Goal: Task Accomplishment & Management: Use online tool/utility

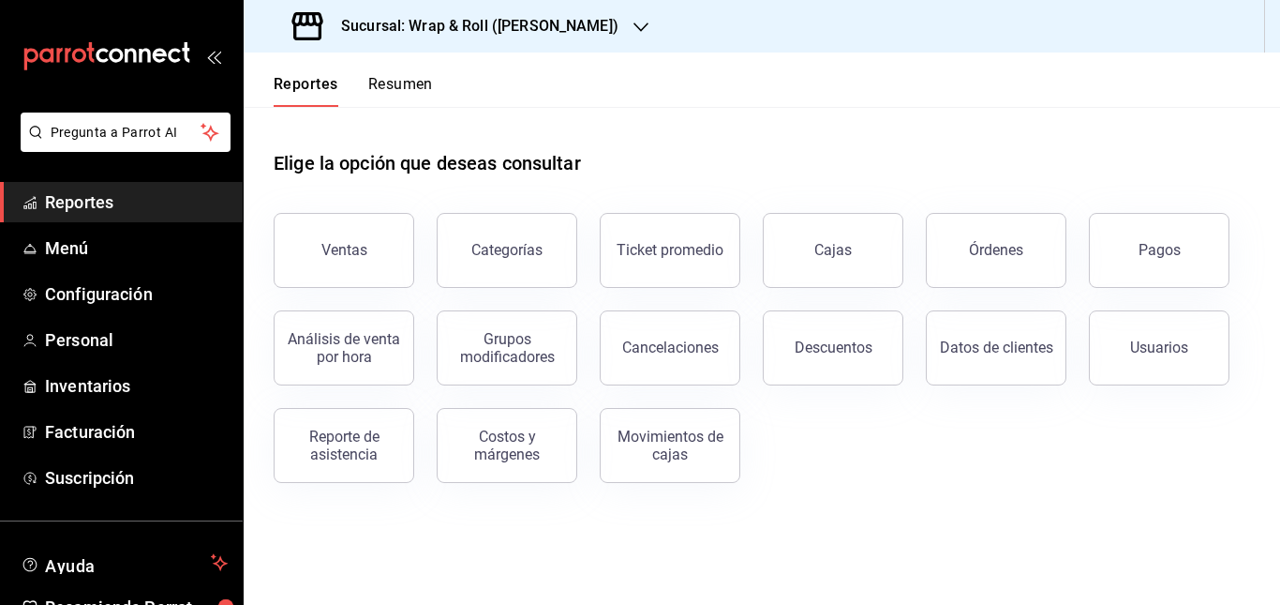
click at [606, 14] on div "Sucursal: Wrap & Roll ([PERSON_NAME])" at bounding box center [457, 26] width 397 height 52
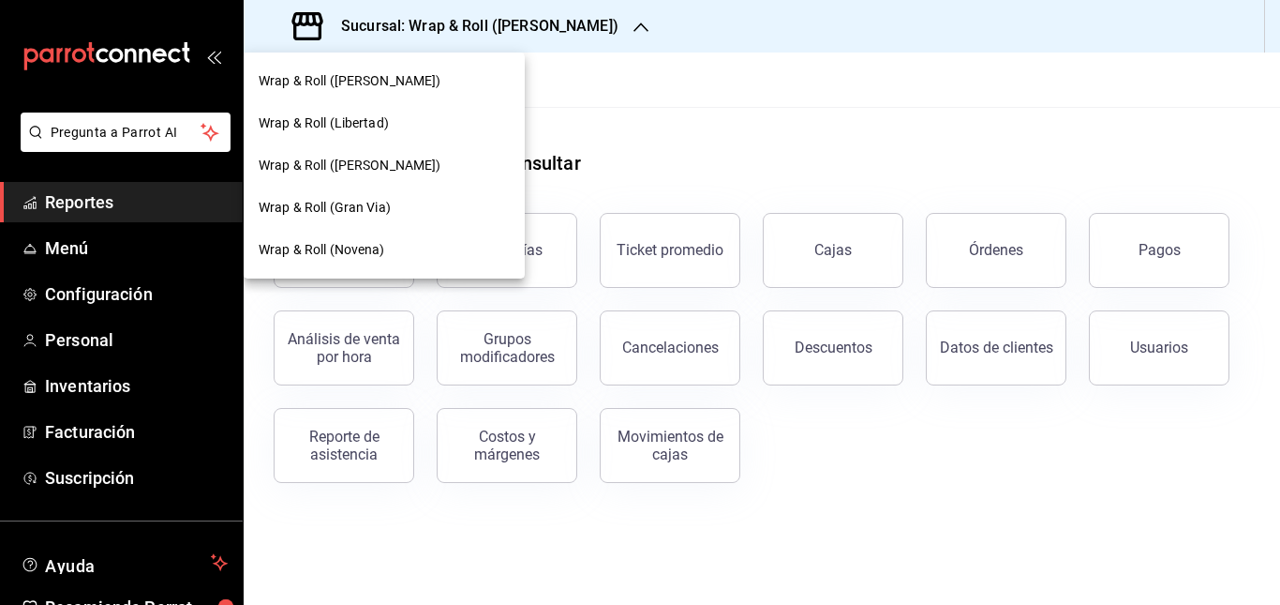
click at [722, 212] on div at bounding box center [640, 302] width 1280 height 605
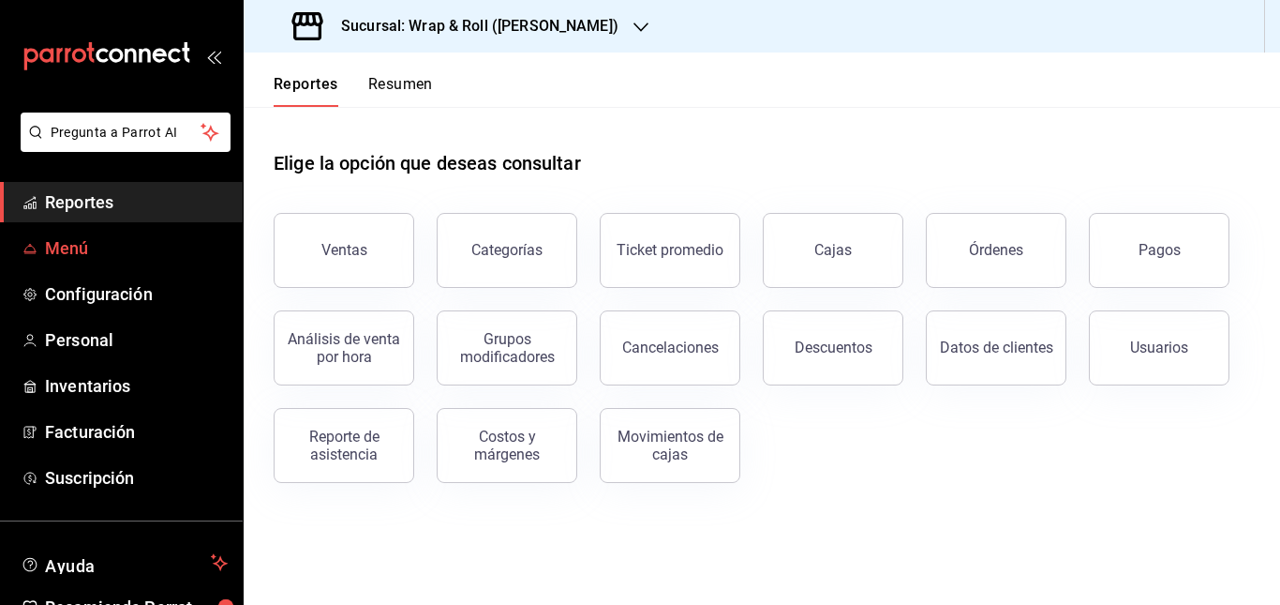
click at [65, 244] on span "Menú" at bounding box center [136, 247] width 183 height 25
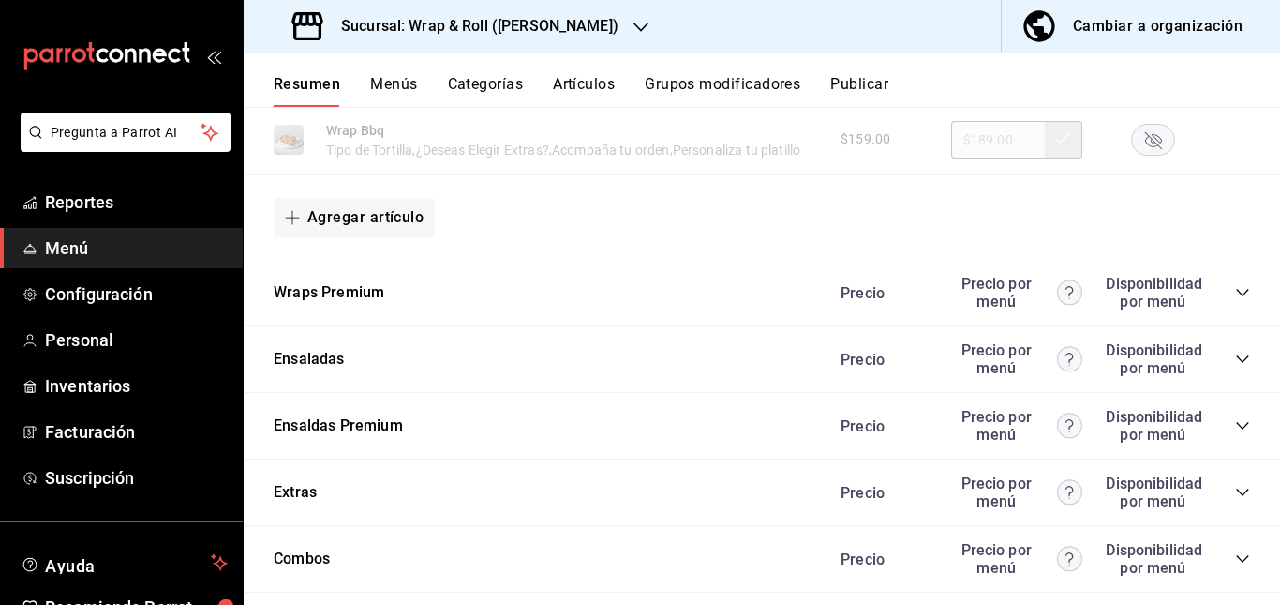
scroll to position [1278, 0]
click at [1235, 299] on icon "collapse-category-row" at bounding box center [1242, 291] width 15 height 15
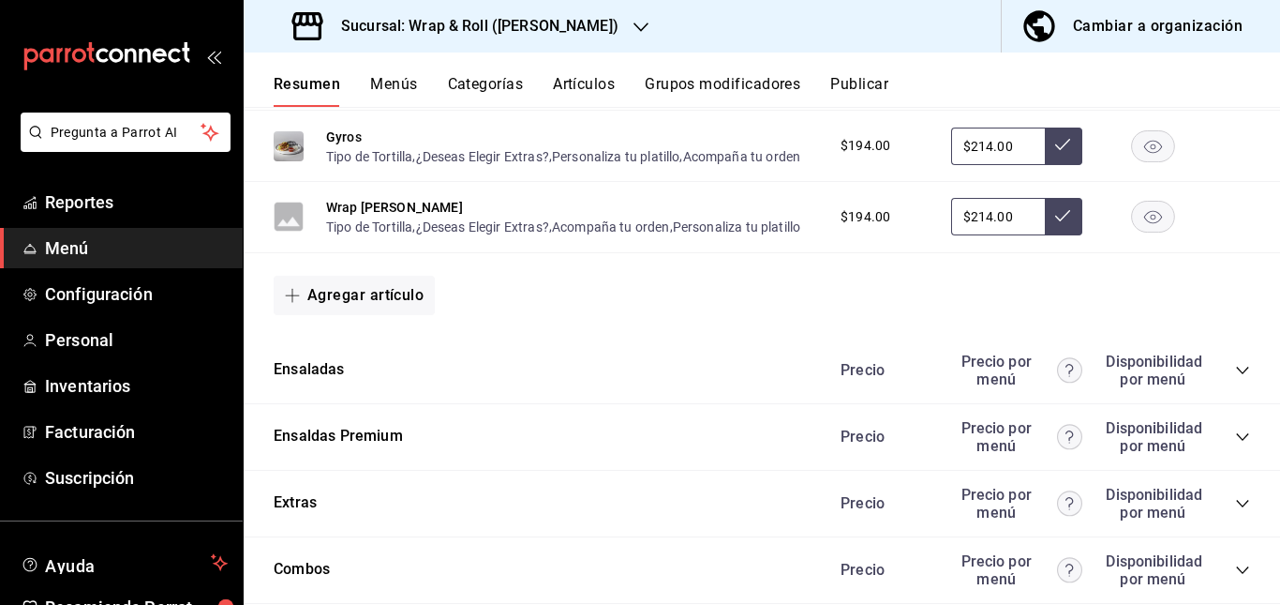
scroll to position [1635, 0]
click at [1131, 161] on icon "button" at bounding box center [1153, 145] width 44 height 32
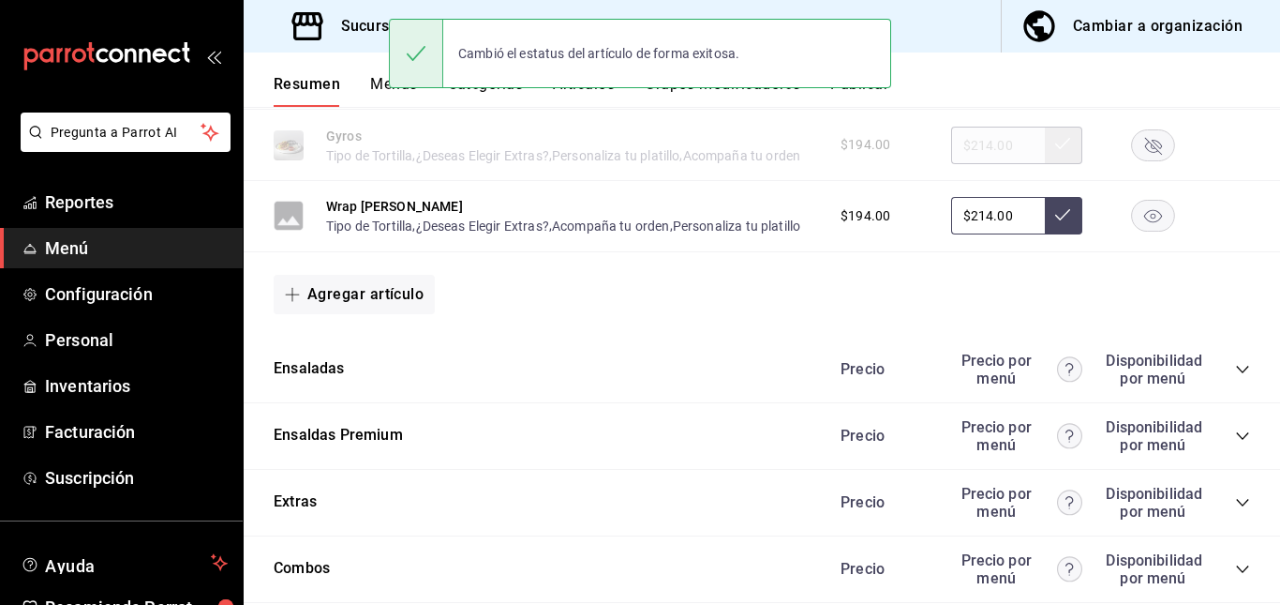
click at [1137, 232] on rect "button" at bounding box center [1153, 216] width 43 height 31
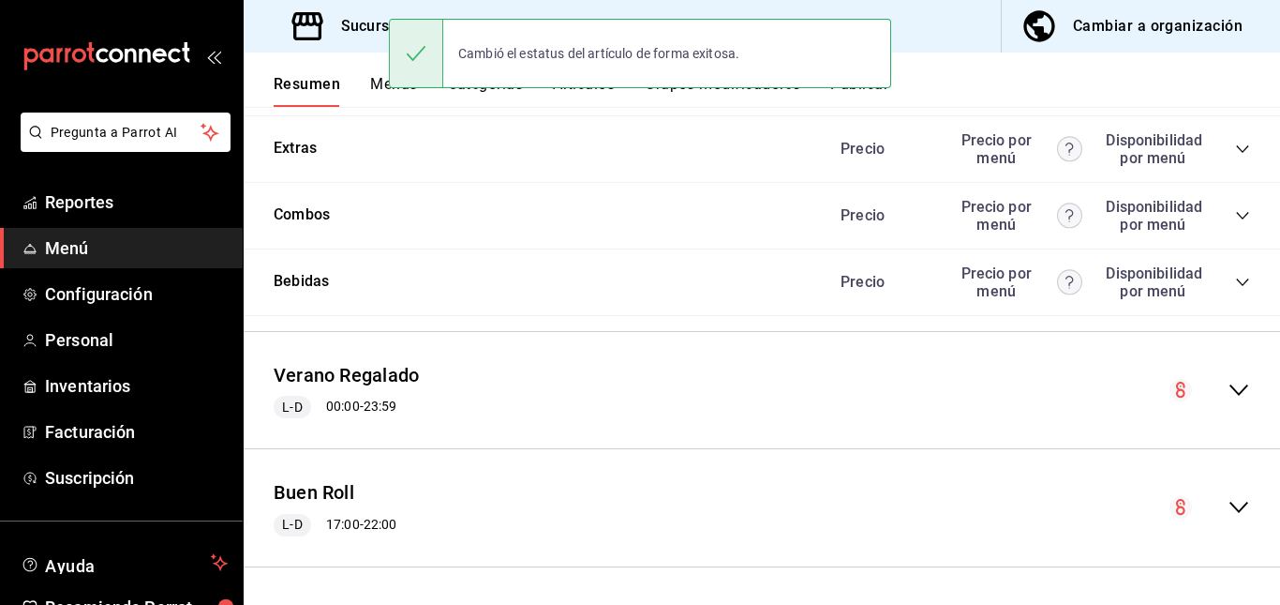
scroll to position [1989, 0]
click at [1235, 22] on icon "collapse-category-row" at bounding box center [1242, 14] width 15 height 15
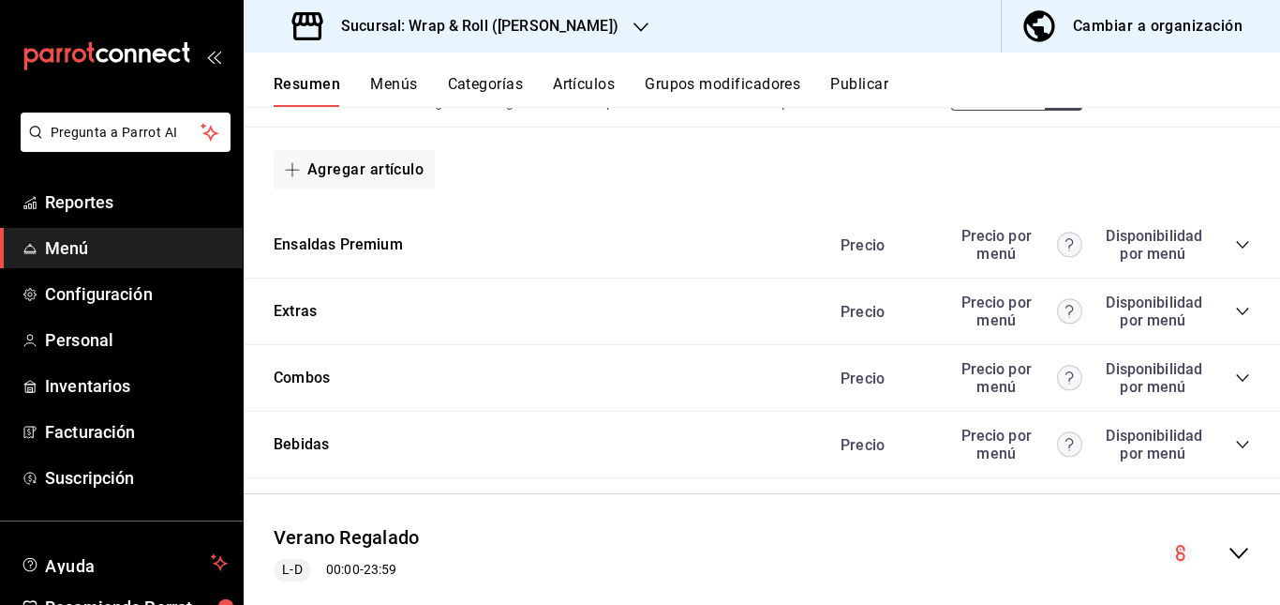
scroll to position [2456, 0]
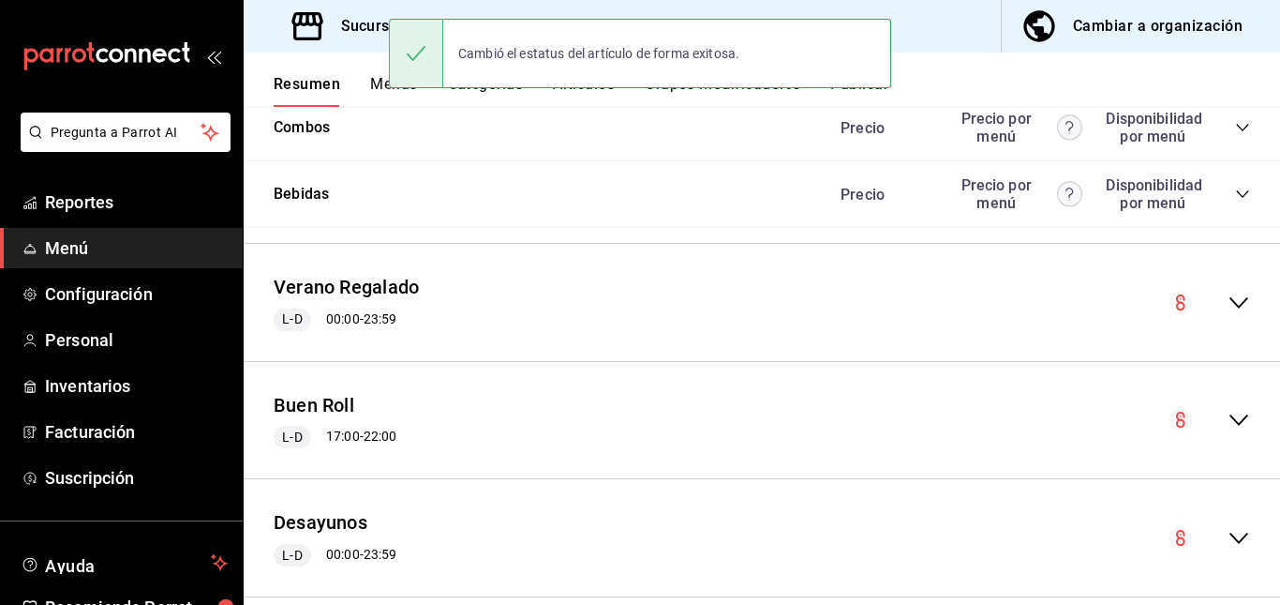
scroll to position [2747, 0]
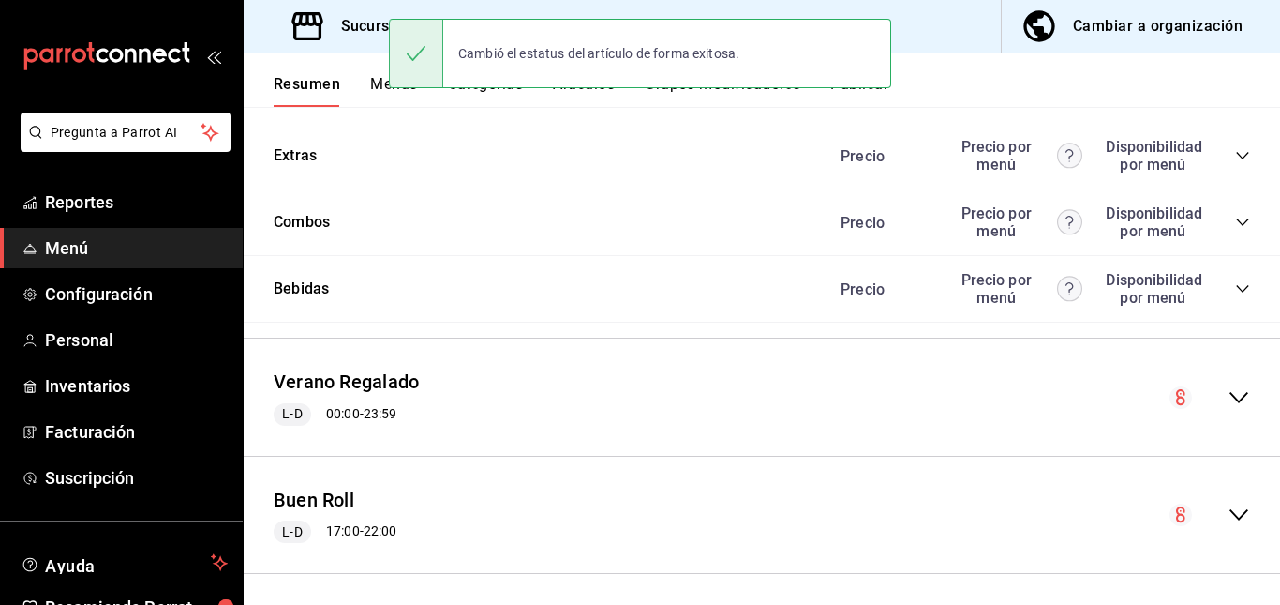
scroll to position [2942, 0]
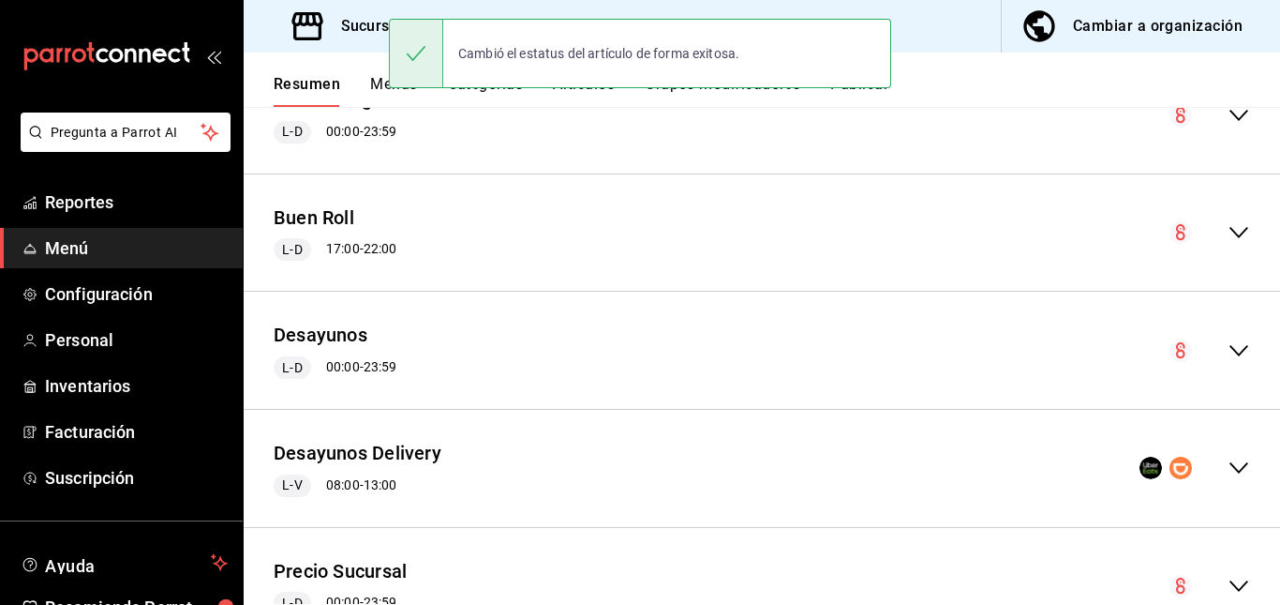
scroll to position [3211, 0]
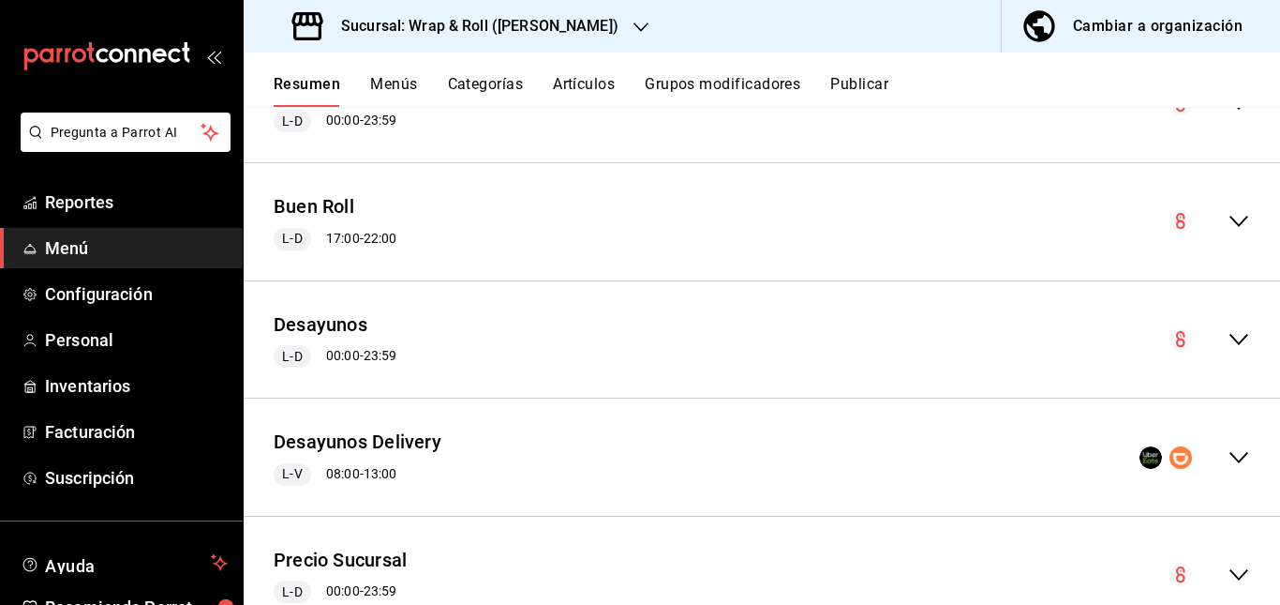
scroll to position [4613, 0]
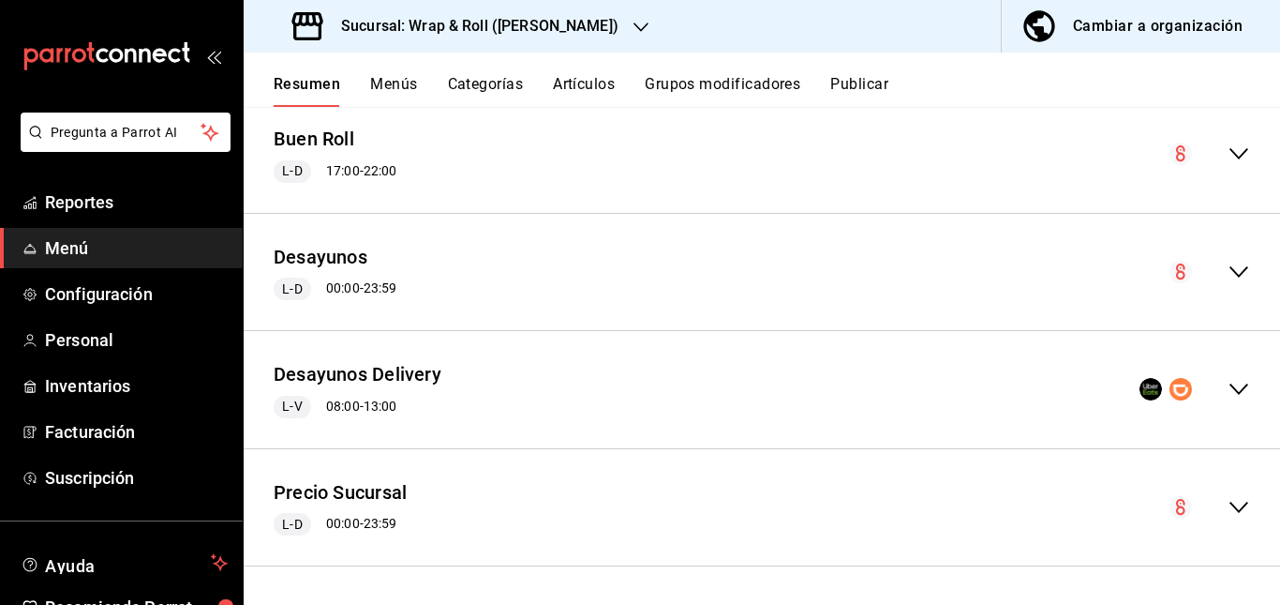
scroll to position [5163, 0]
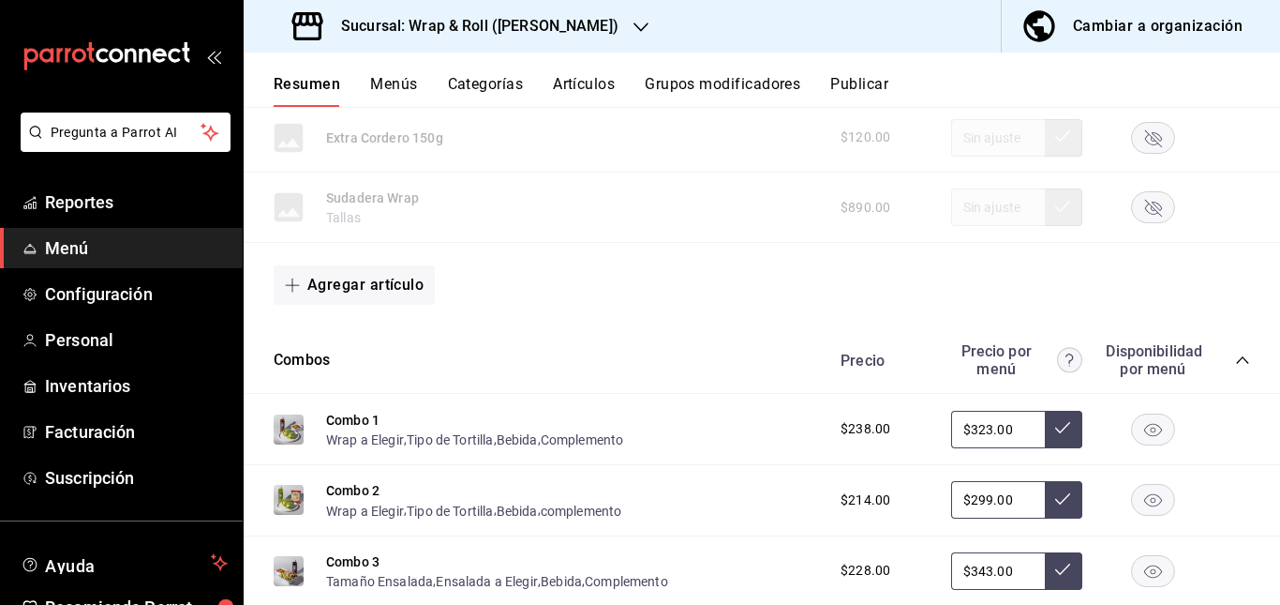
scroll to position [3835, 0]
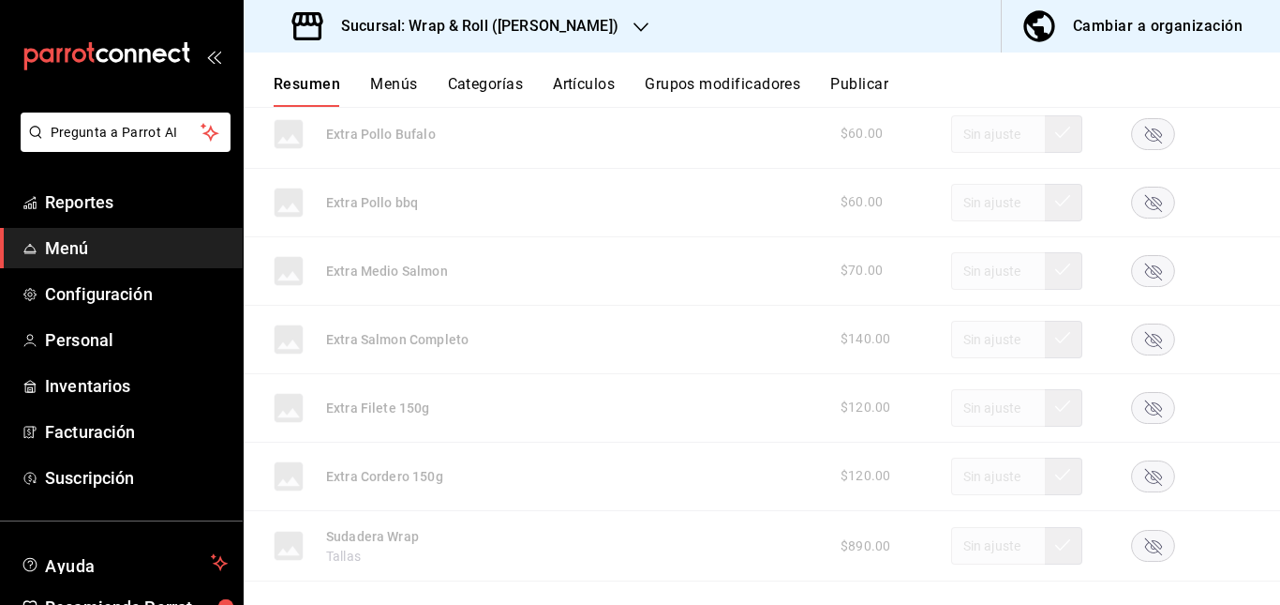
click at [587, 77] on button "Artículos" at bounding box center [584, 91] width 62 height 32
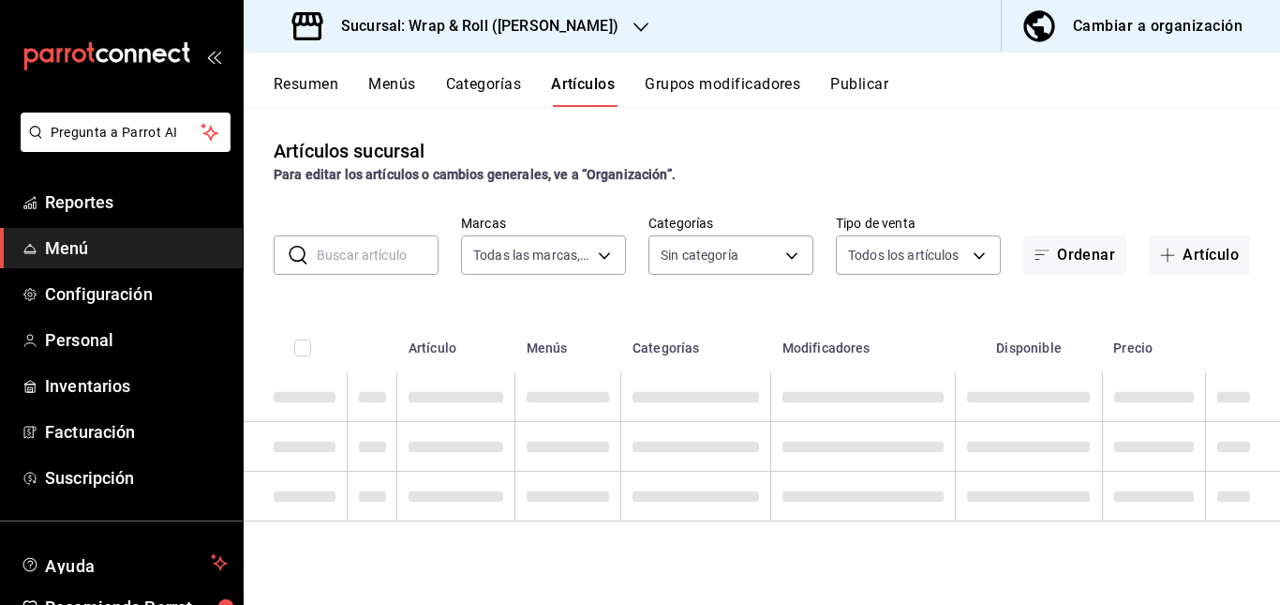
type input "7d263f60-237b-4a5e-827c-684bea1a4647"
type input "0cffcaa9-173e-47a8-938b-dca6a1bc21d4,b2760ed9-b7b1-4897-8a9f-c9dd110c8266,67b79…"
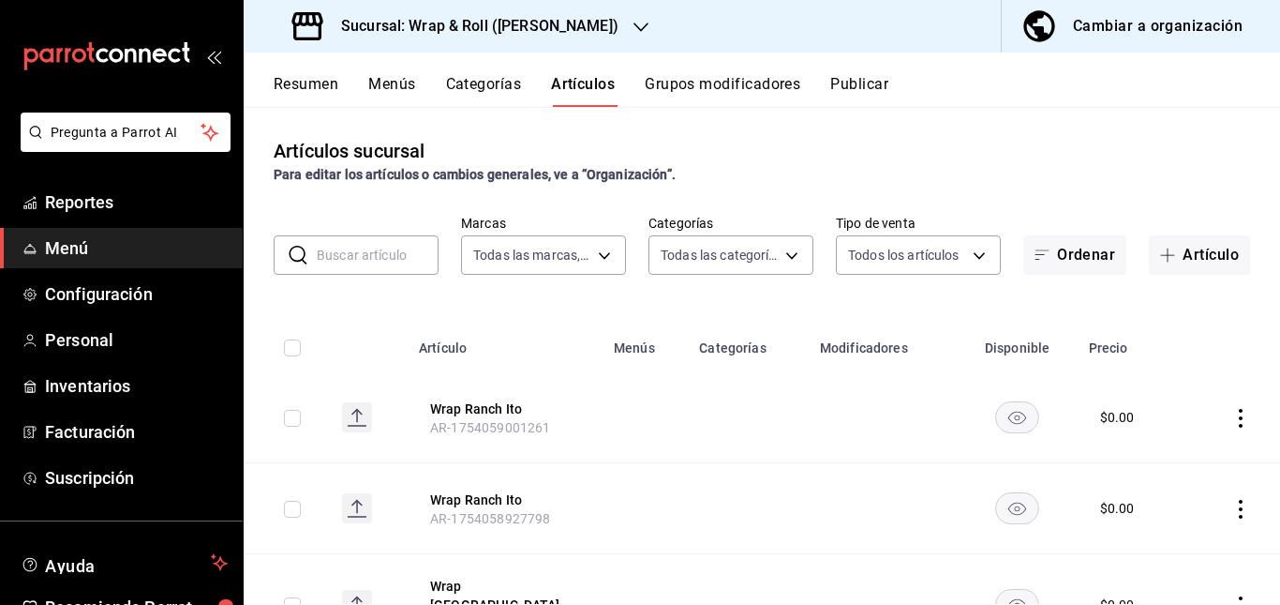
click at [382, 242] on input "text" at bounding box center [378, 254] width 122 height 37
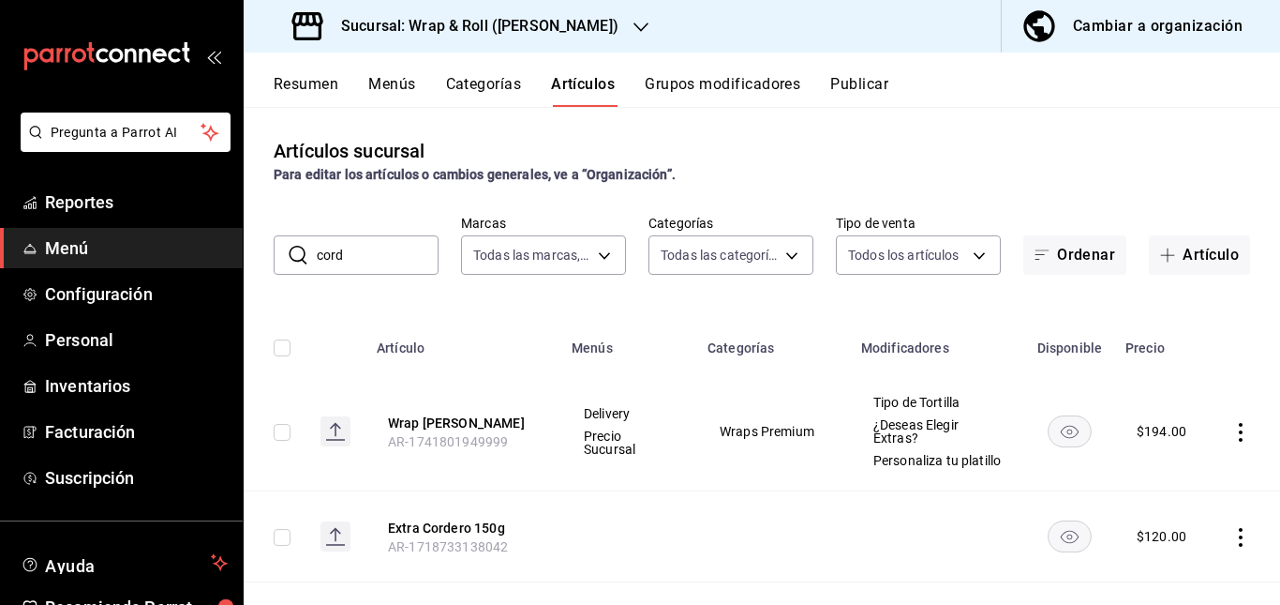
click at [650, 427] on div "Delivery Precio Sucursal" at bounding box center [628, 431] width 91 height 51
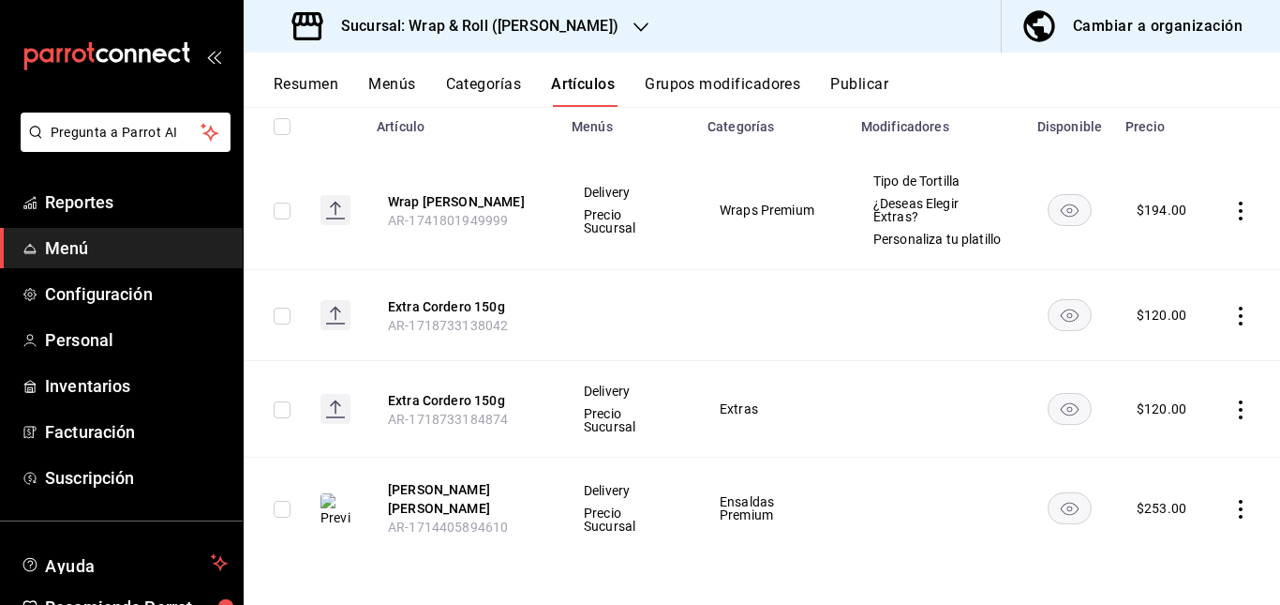
scroll to position [234, 0]
drag, startPoint x: 1062, startPoint y: 303, endPoint x: 656, endPoint y: 303, distance: 405.9
click at [656, 303] on tr "Extra [PERSON_NAME] 150g AR-1718733138042 $ 120.00" at bounding box center [762, 315] width 1037 height 91
click at [1073, 313] on rect "availability-product" at bounding box center [1070, 314] width 43 height 31
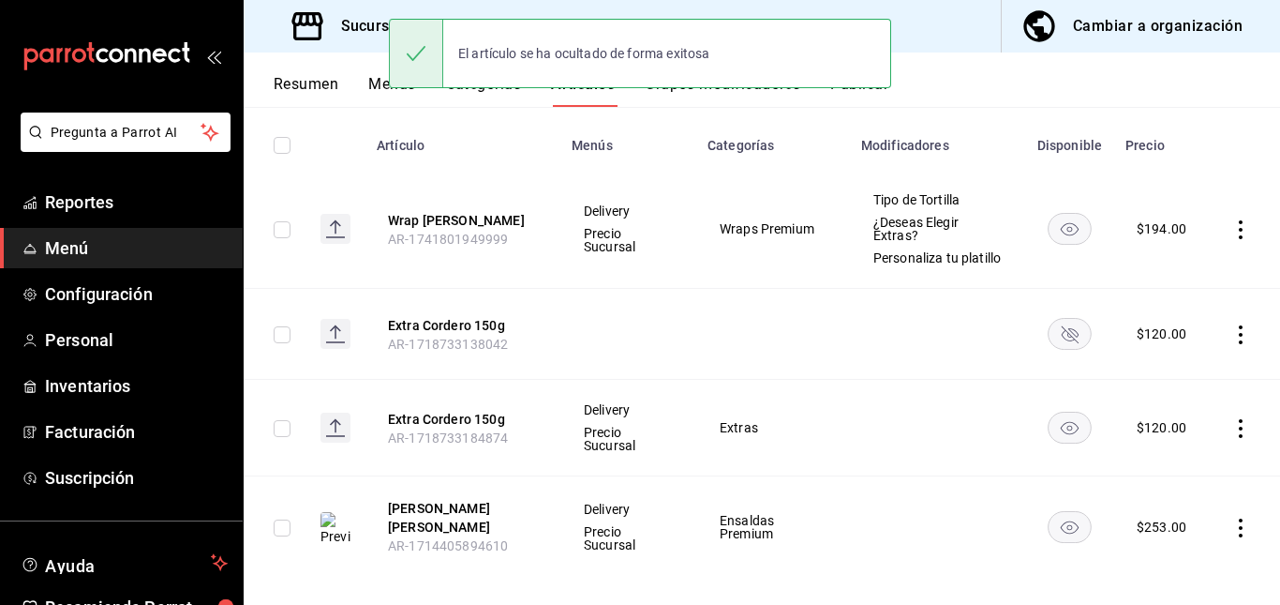
scroll to position [0, 0]
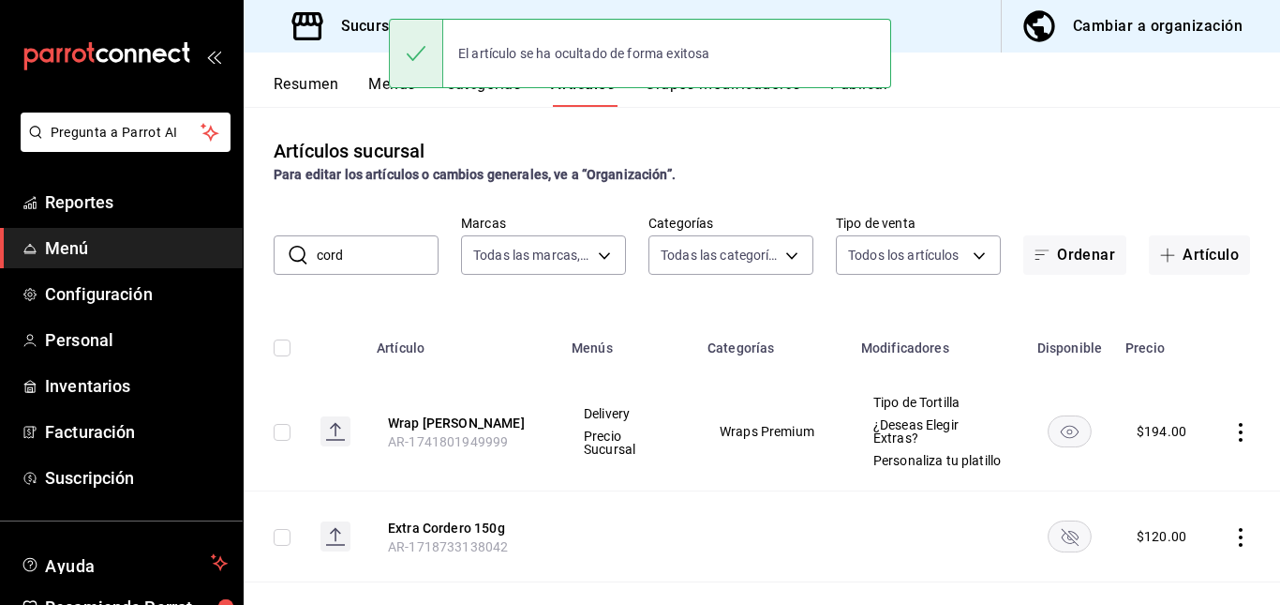
click at [388, 238] on input "cord" at bounding box center [378, 254] width 122 height 37
type input "c"
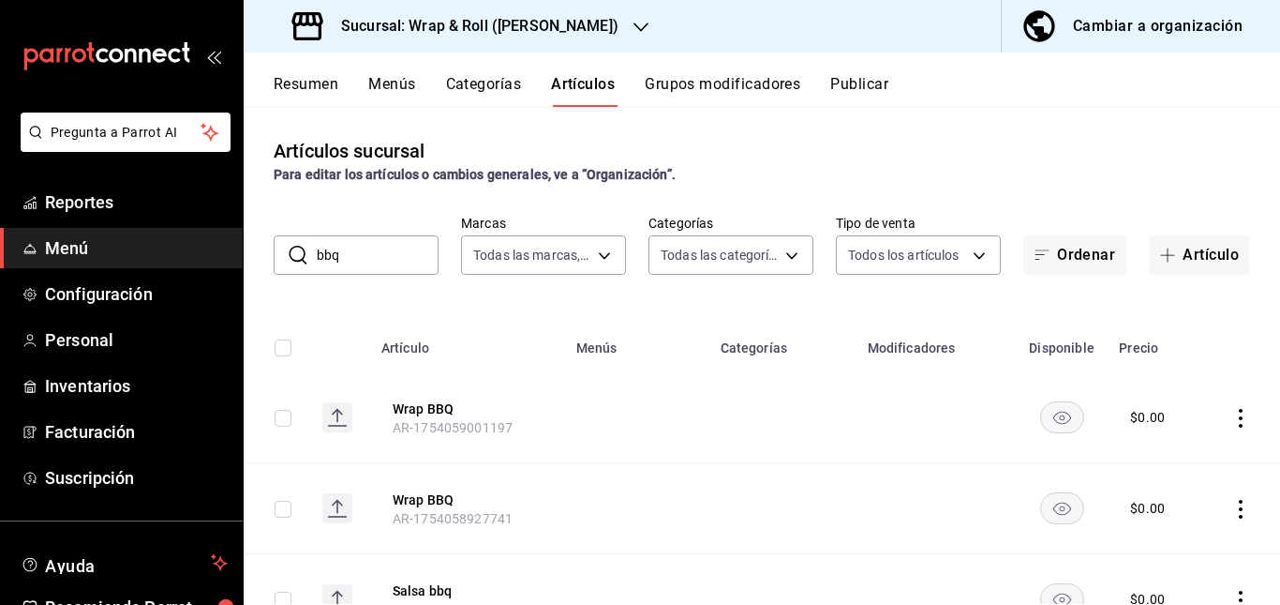
click at [460, 317] on th "Artículo" at bounding box center [467, 342] width 195 height 60
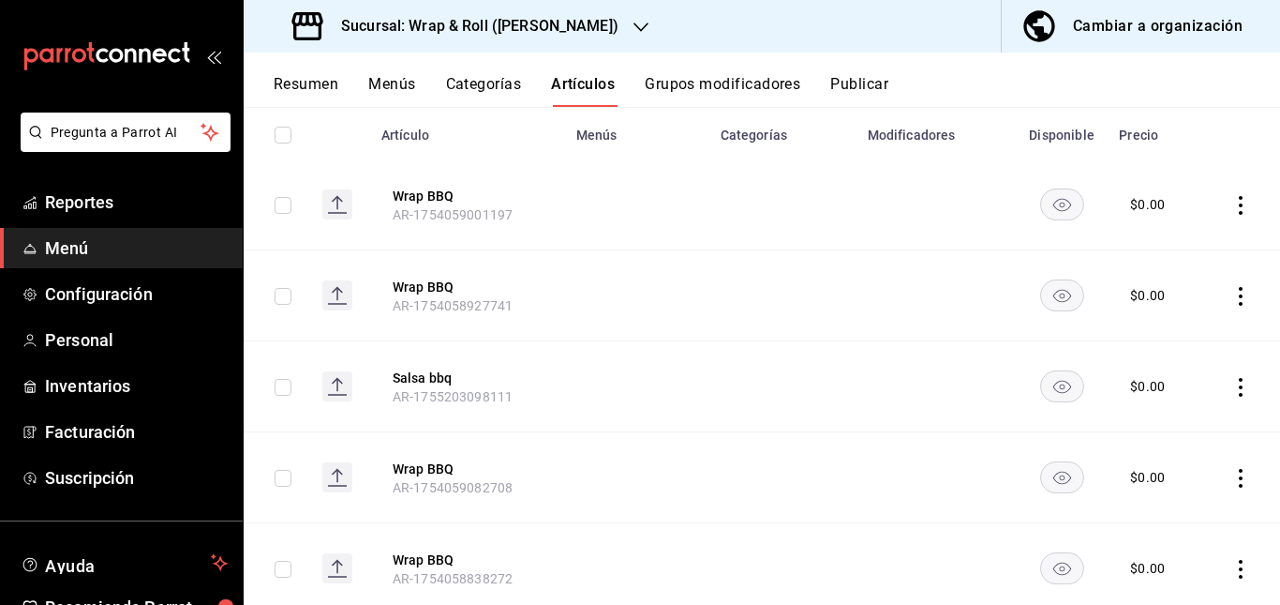
scroll to position [214, 0]
click at [1029, 201] on td at bounding box center [1062, 203] width 93 height 91
click at [1060, 202] on rect "availability-product" at bounding box center [1062, 202] width 43 height 31
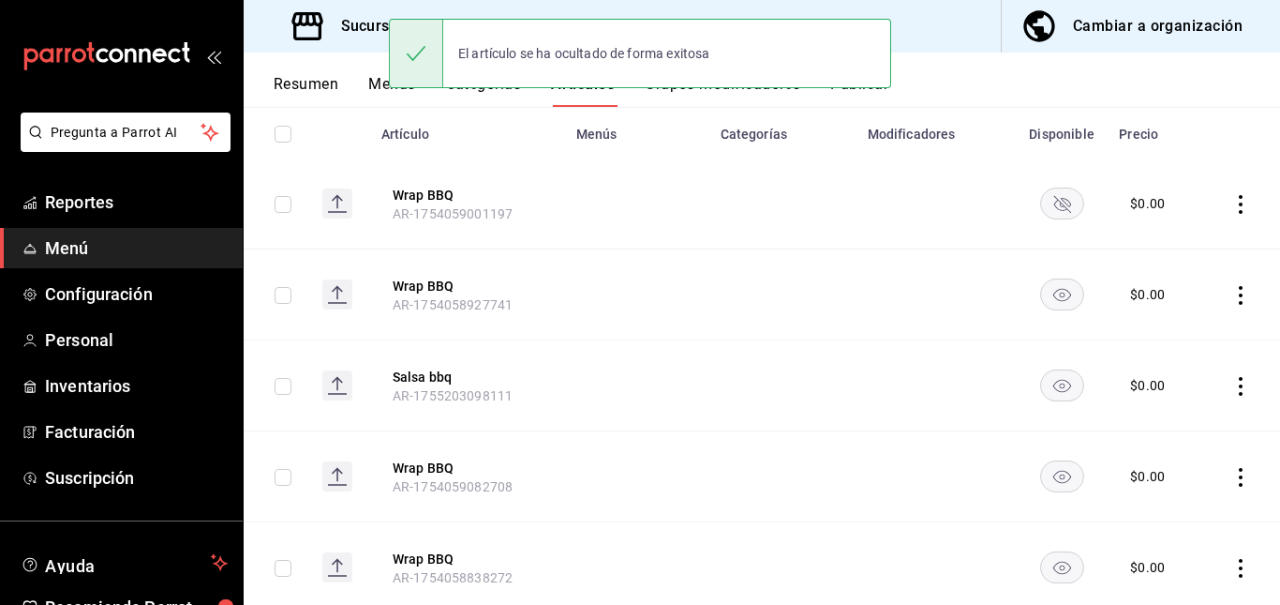
click at [1052, 305] on rect "availability-product" at bounding box center [1062, 293] width 43 height 31
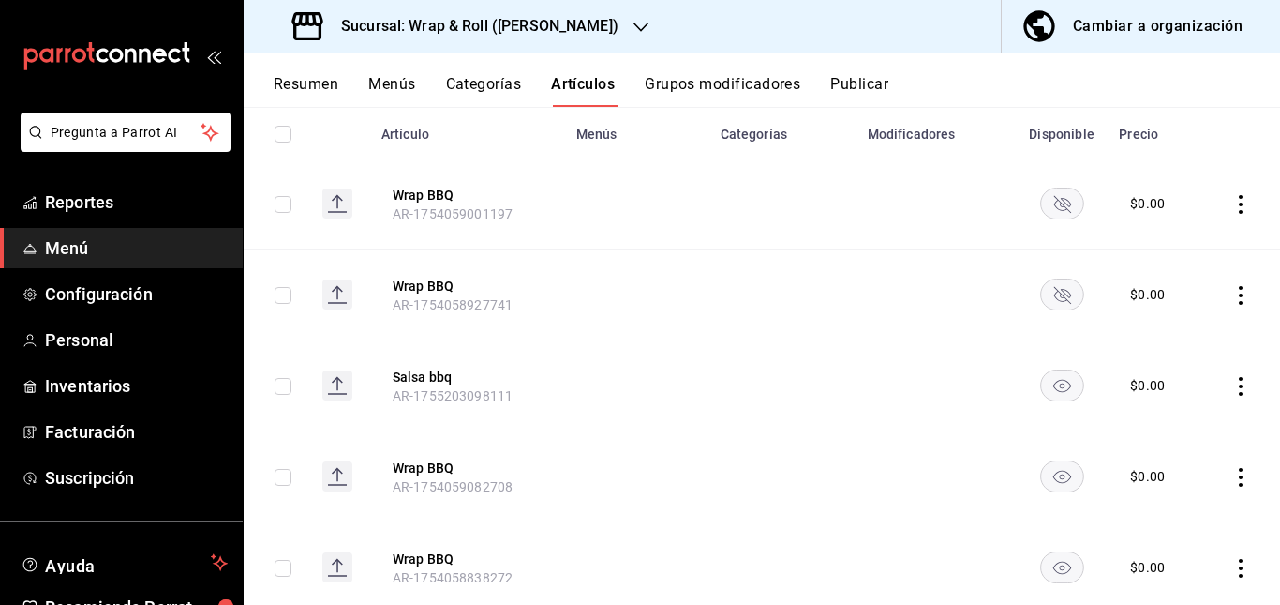
click at [1043, 382] on rect "availability-product" at bounding box center [1062, 384] width 43 height 31
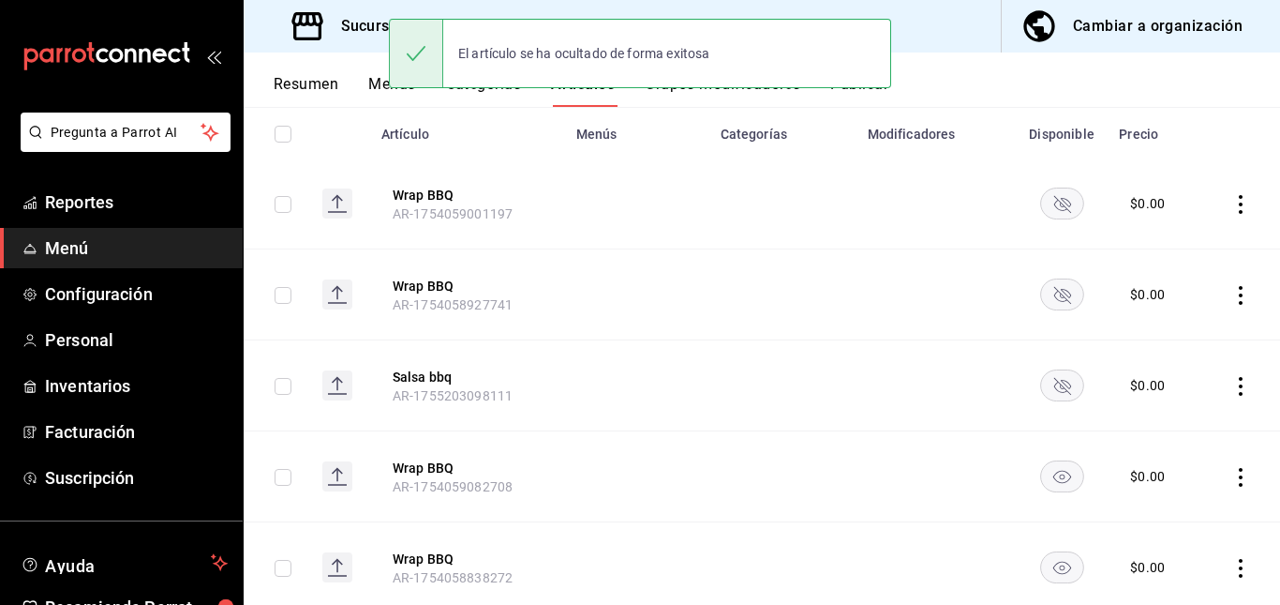
click at [1053, 472] on rect "availability-product" at bounding box center [1062, 475] width 43 height 31
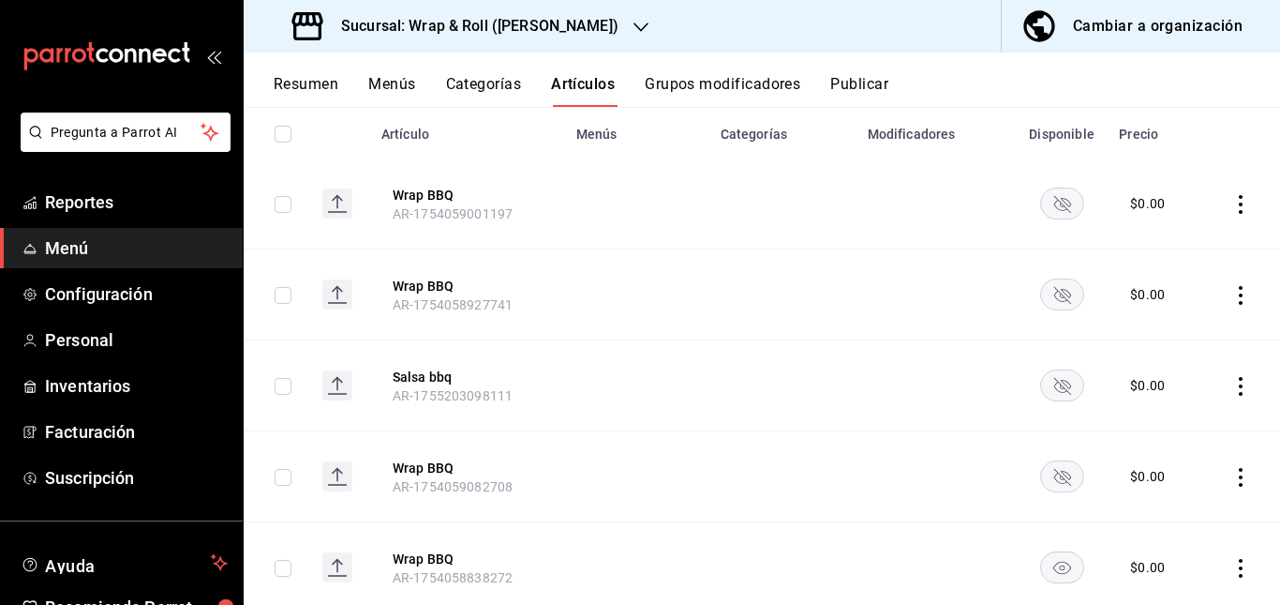
click at [1055, 574] on rect "availability-product" at bounding box center [1062, 566] width 43 height 31
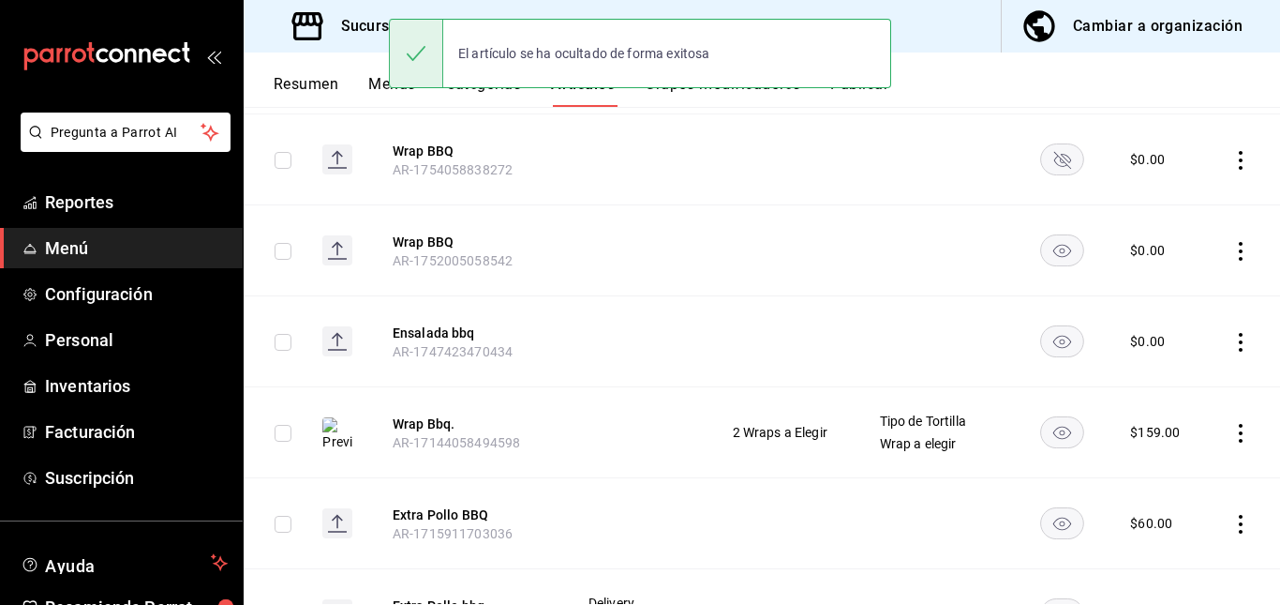
scroll to position [623, 0]
click at [1048, 247] on rect "availability-product" at bounding box center [1062, 247] width 43 height 31
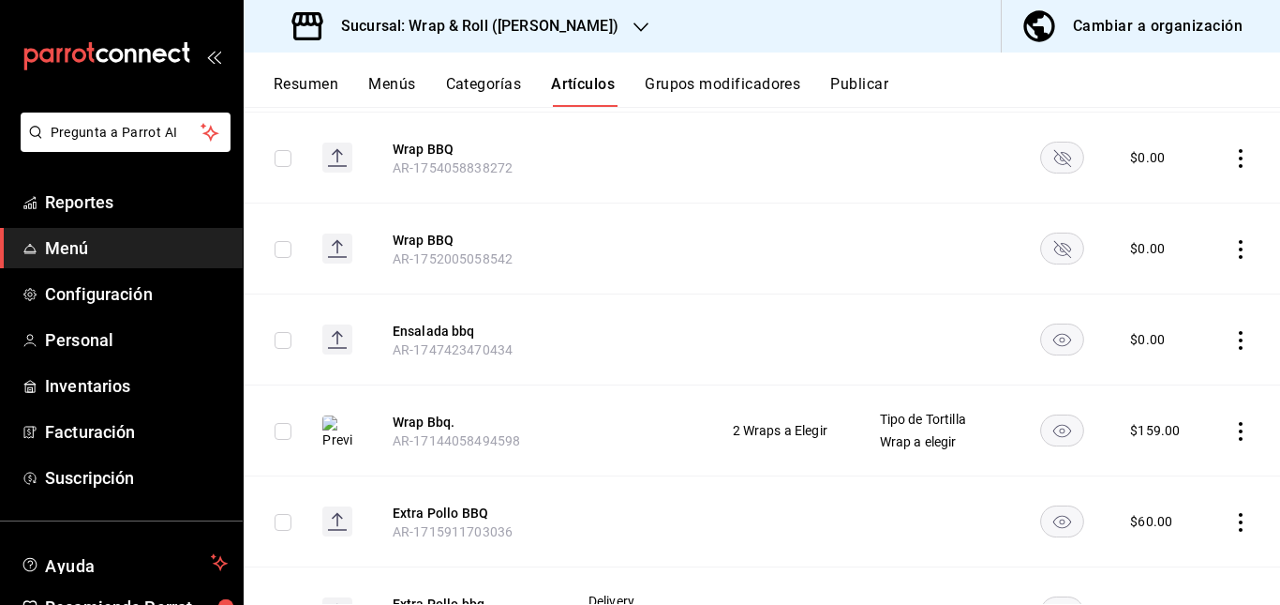
click at [1053, 331] on rect "availability-product" at bounding box center [1062, 338] width 43 height 31
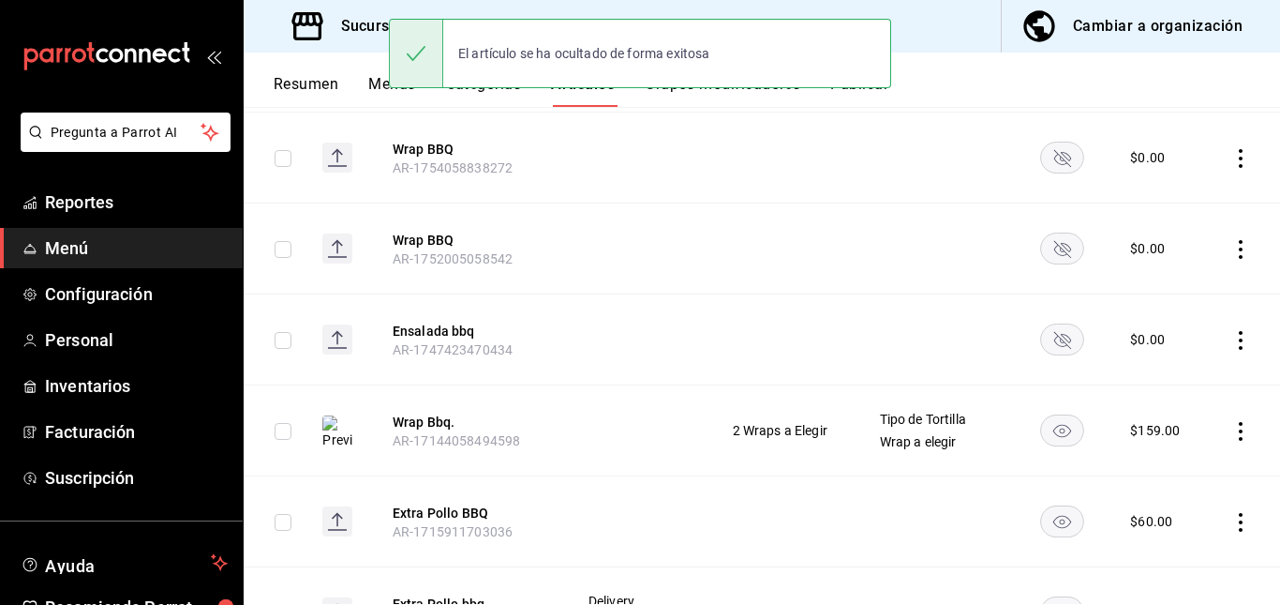
click at [1064, 513] on rect "availability-product" at bounding box center [1062, 520] width 43 height 31
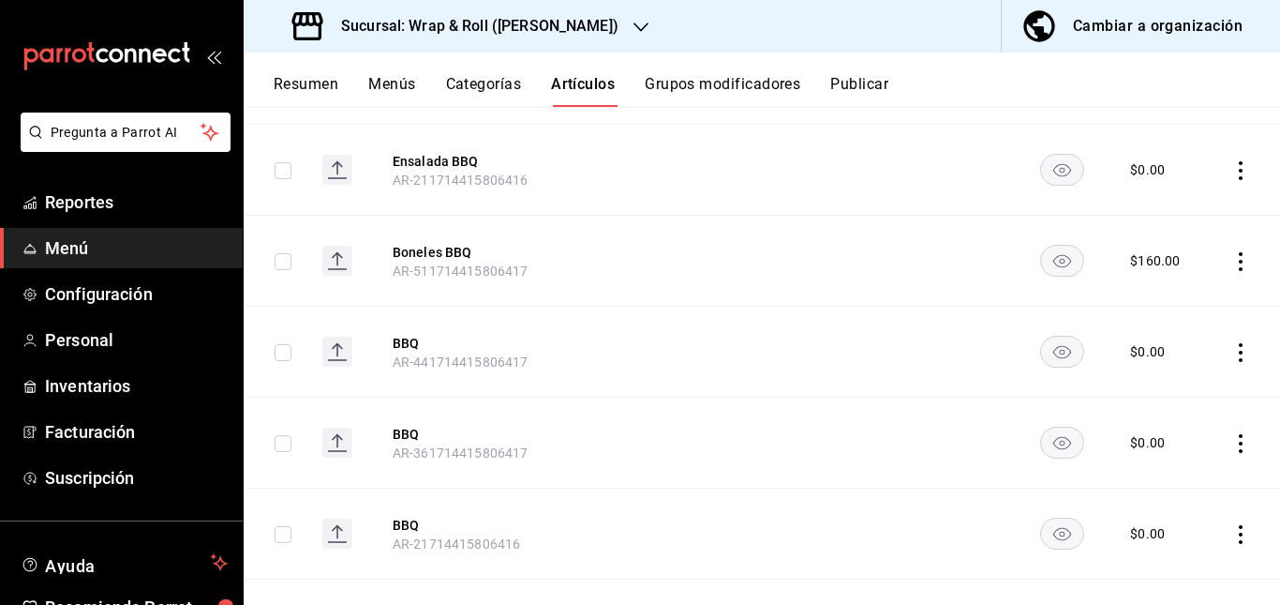
scroll to position [1160, 0]
click at [1055, 160] on rect "availability-product" at bounding box center [1062, 166] width 43 height 31
click at [1045, 269] on rect "availability-product" at bounding box center [1062, 257] width 43 height 31
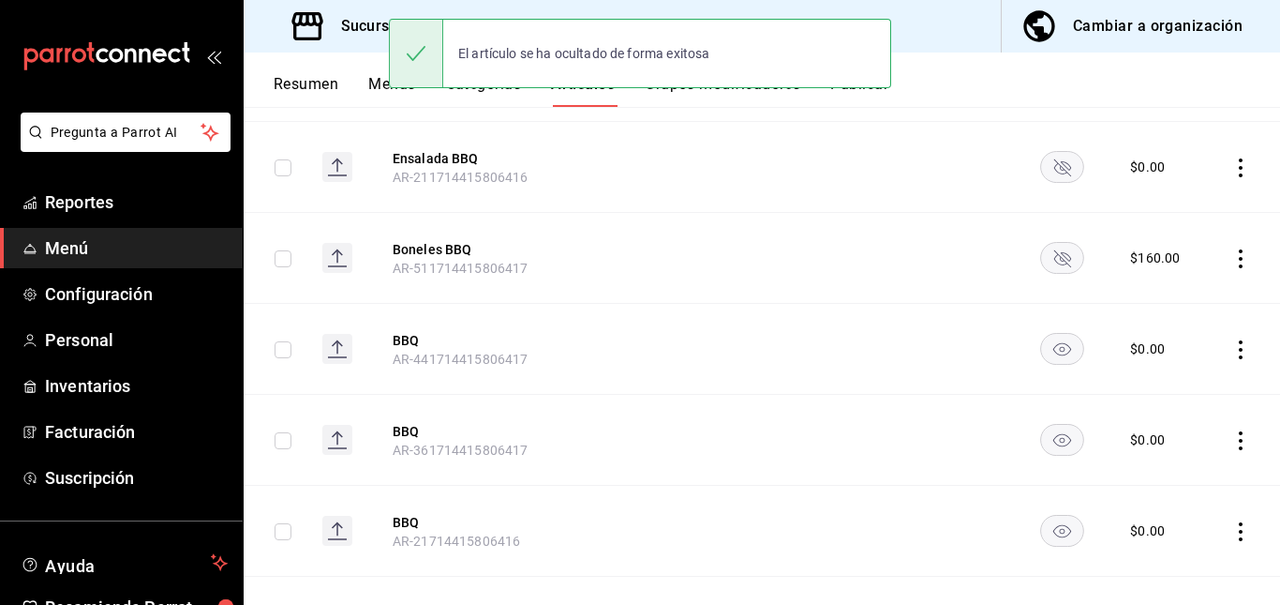
click at [1052, 348] on rect "availability-product" at bounding box center [1062, 348] width 43 height 31
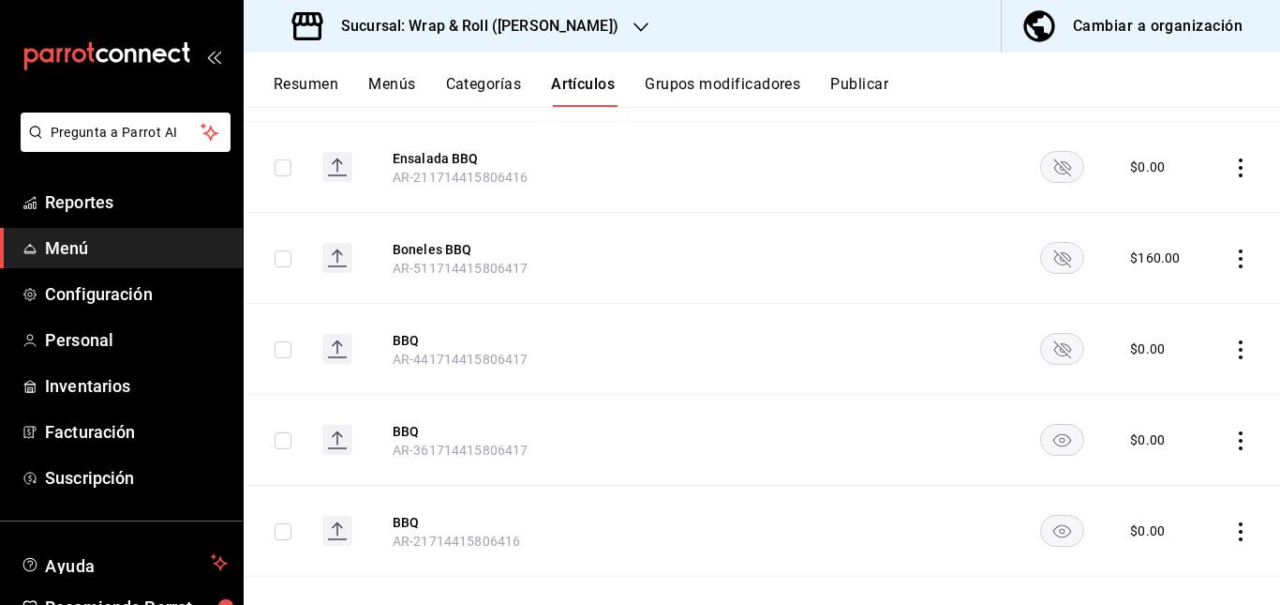
click at [1053, 424] on icon "availability-product" at bounding box center [1063, 440] width 44 height 32
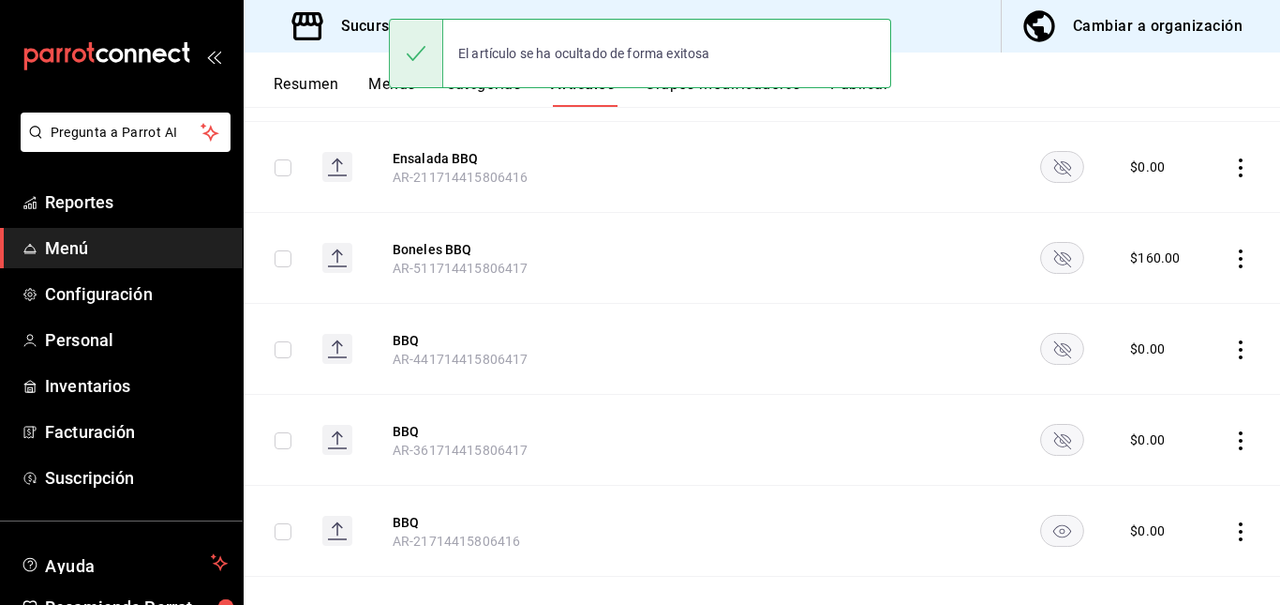
click at [1045, 535] on rect "availability-product" at bounding box center [1062, 530] width 43 height 31
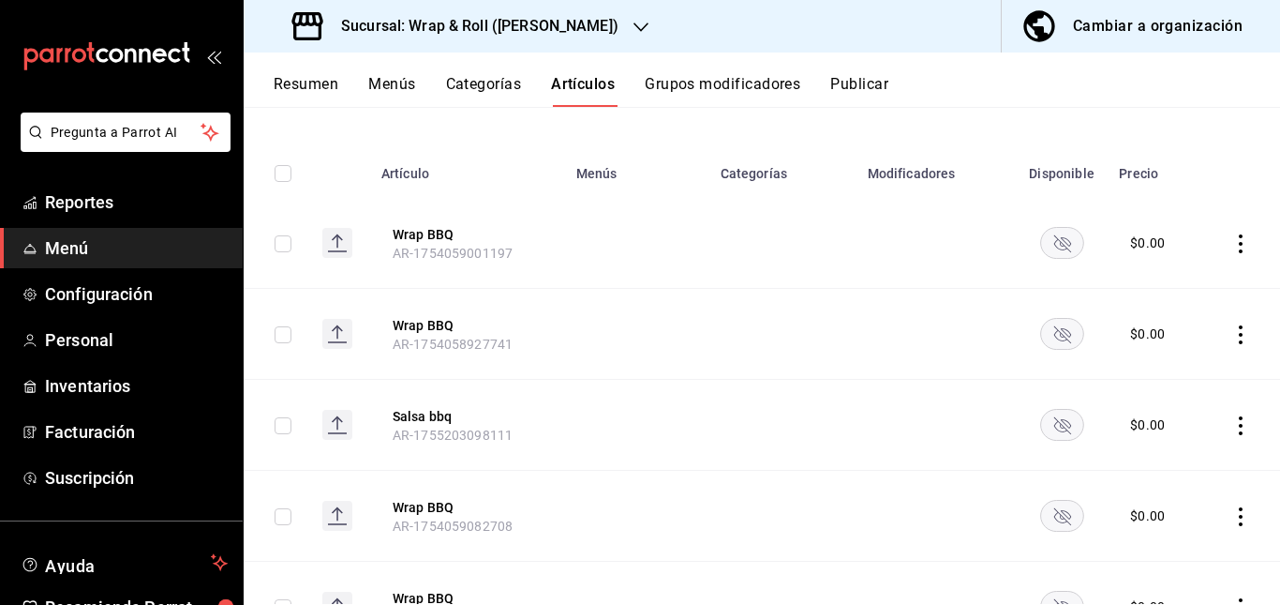
scroll to position [0, 0]
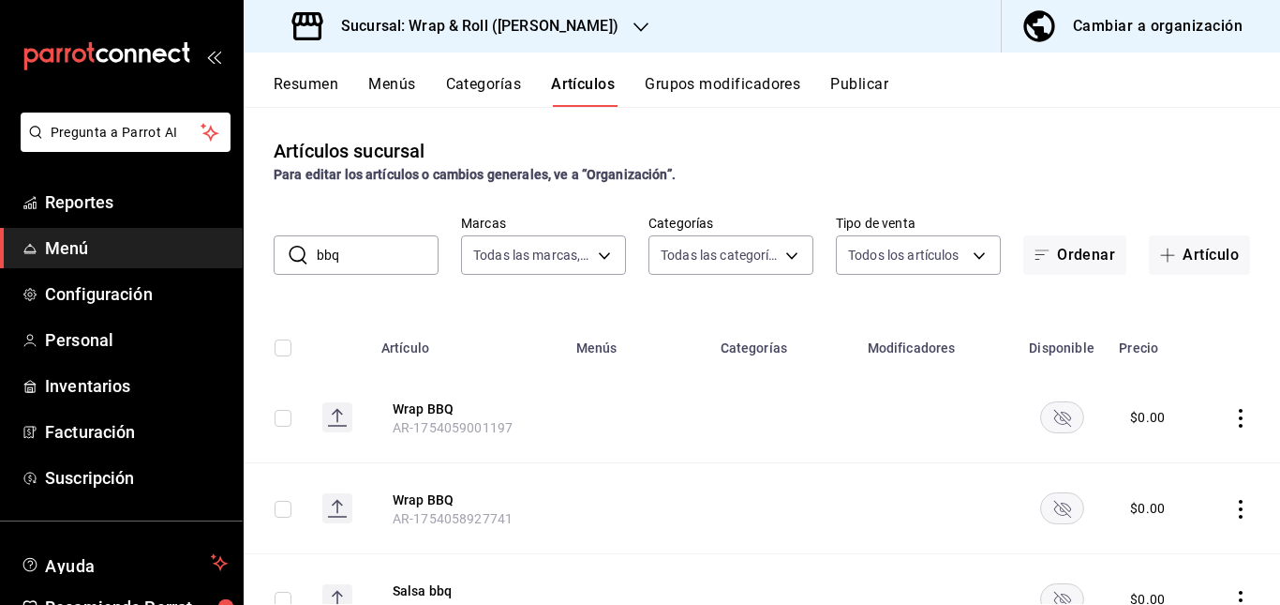
click at [412, 269] on input "bbq" at bounding box center [378, 254] width 122 height 37
type input "b"
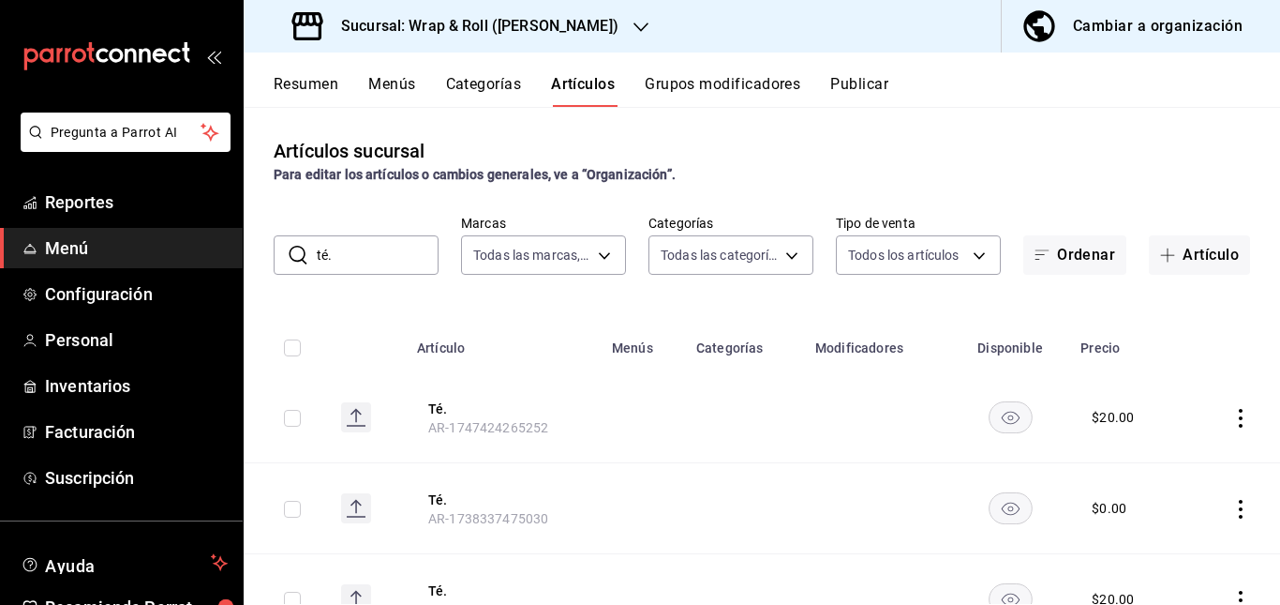
click at [621, 423] on td at bounding box center [643, 417] width 84 height 91
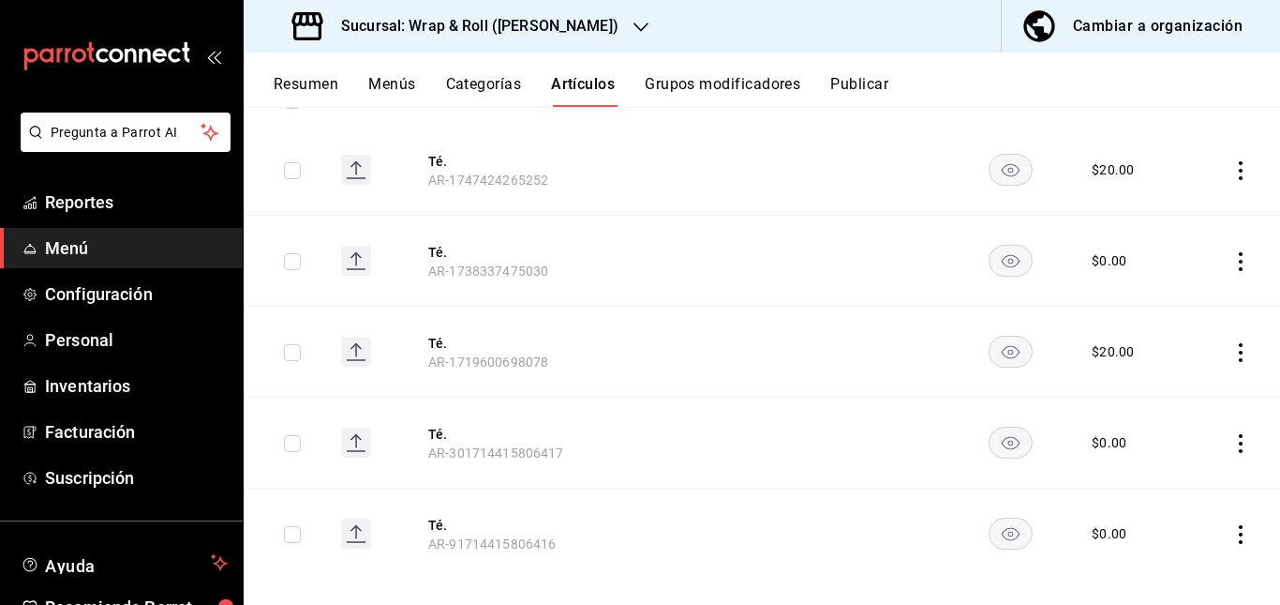
scroll to position [248, 0]
click at [1002, 165] on rect "availability-product" at bounding box center [1010, 168] width 43 height 31
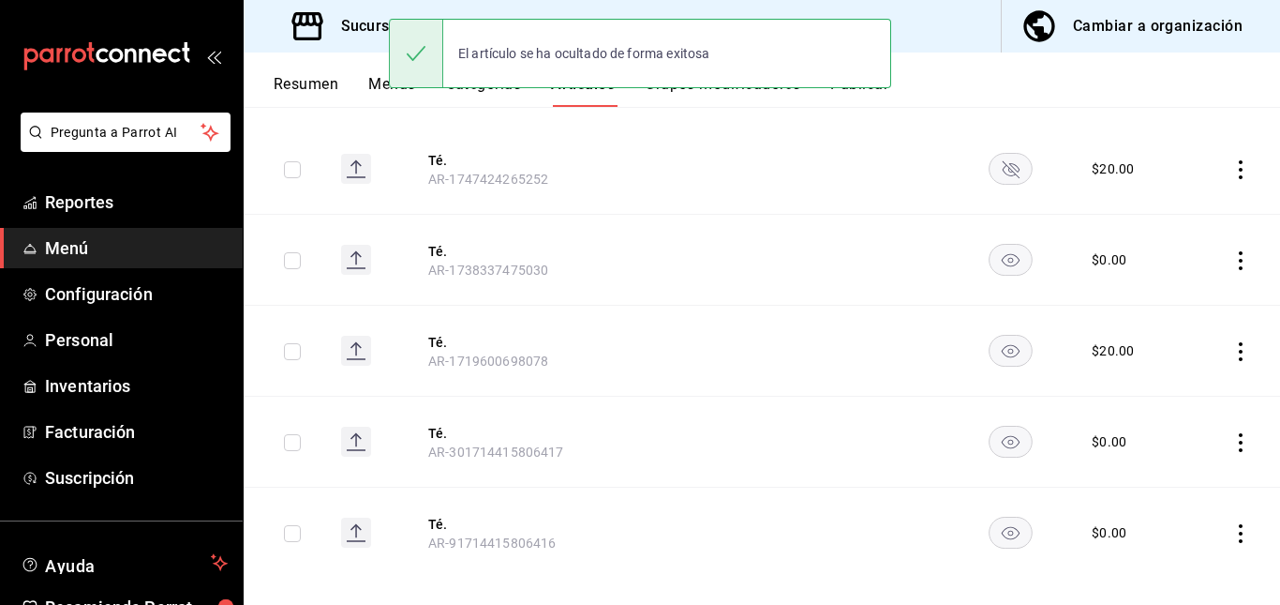
click at [1002, 266] on icon "availability-product" at bounding box center [1010, 260] width 18 height 13
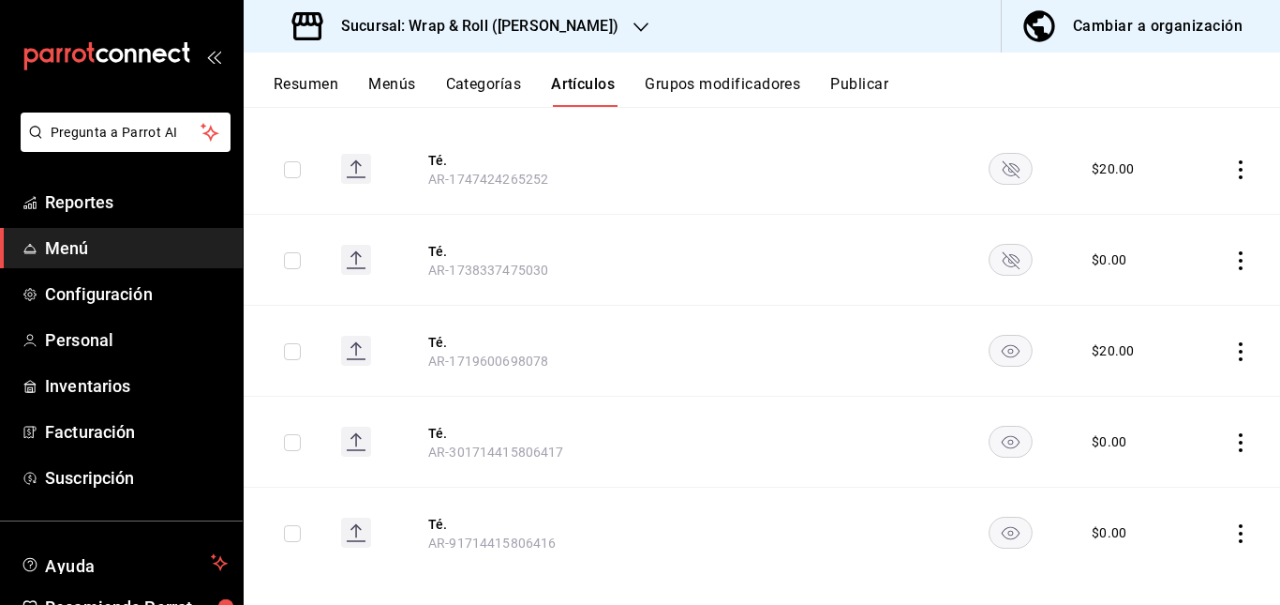
click at [997, 360] on rect "availability-product" at bounding box center [1010, 350] width 43 height 31
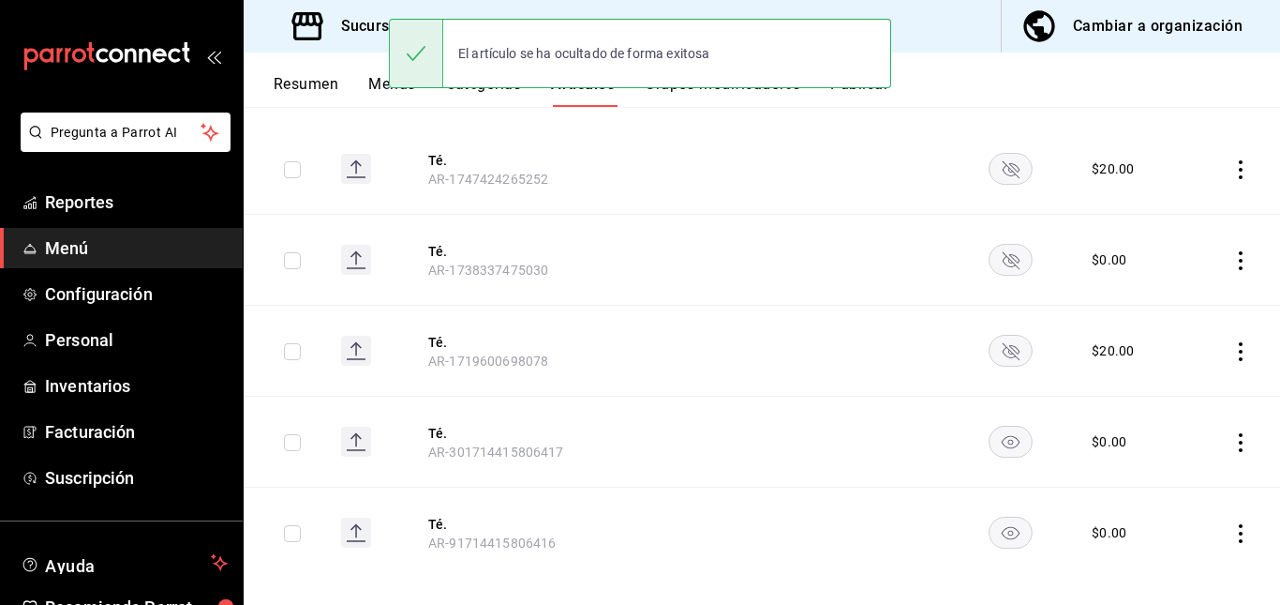
click at [1001, 440] on icon "availability-product" at bounding box center [1010, 442] width 18 height 13
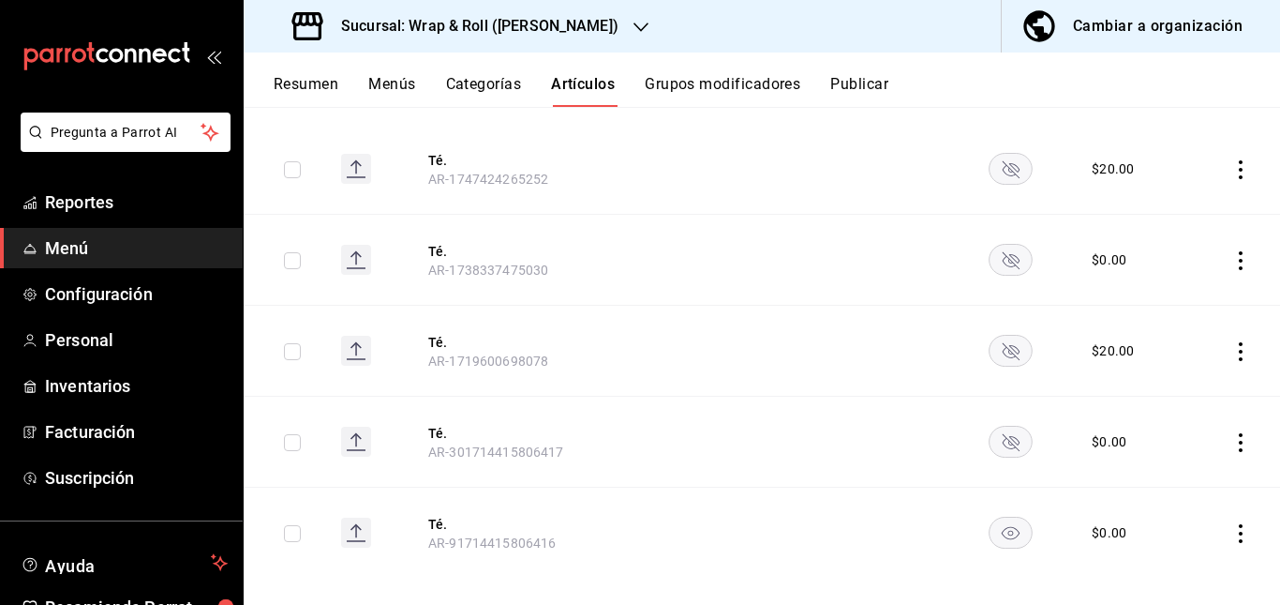
click at [1003, 541] on rect "availability-product" at bounding box center [1010, 532] width 43 height 31
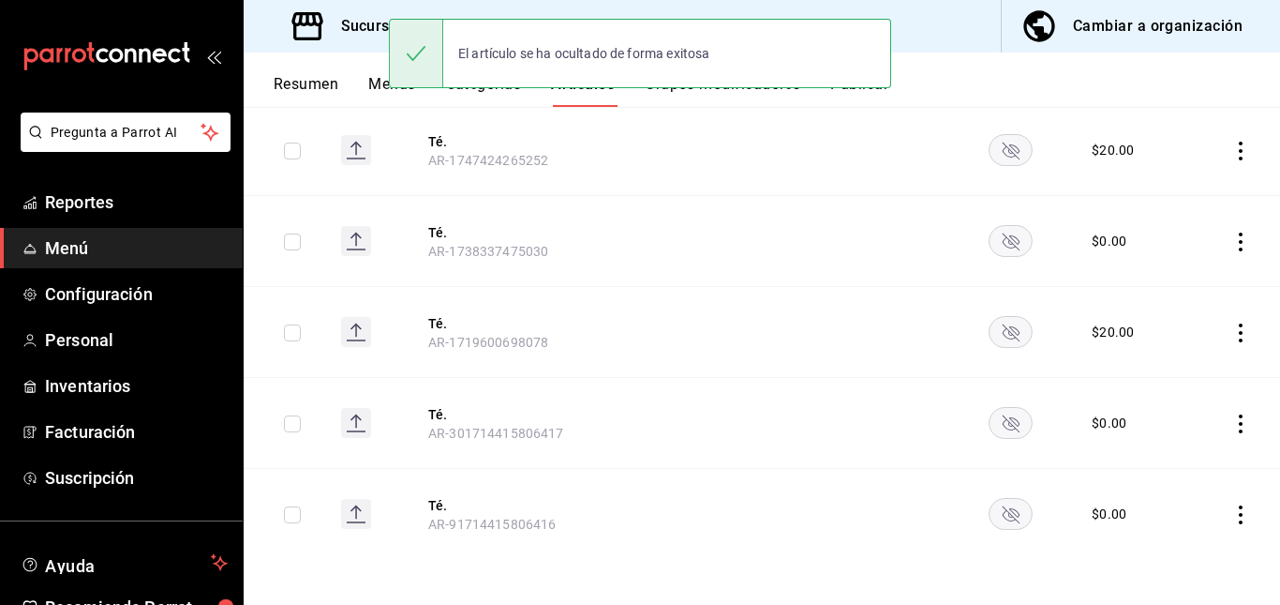
scroll to position [0, 0]
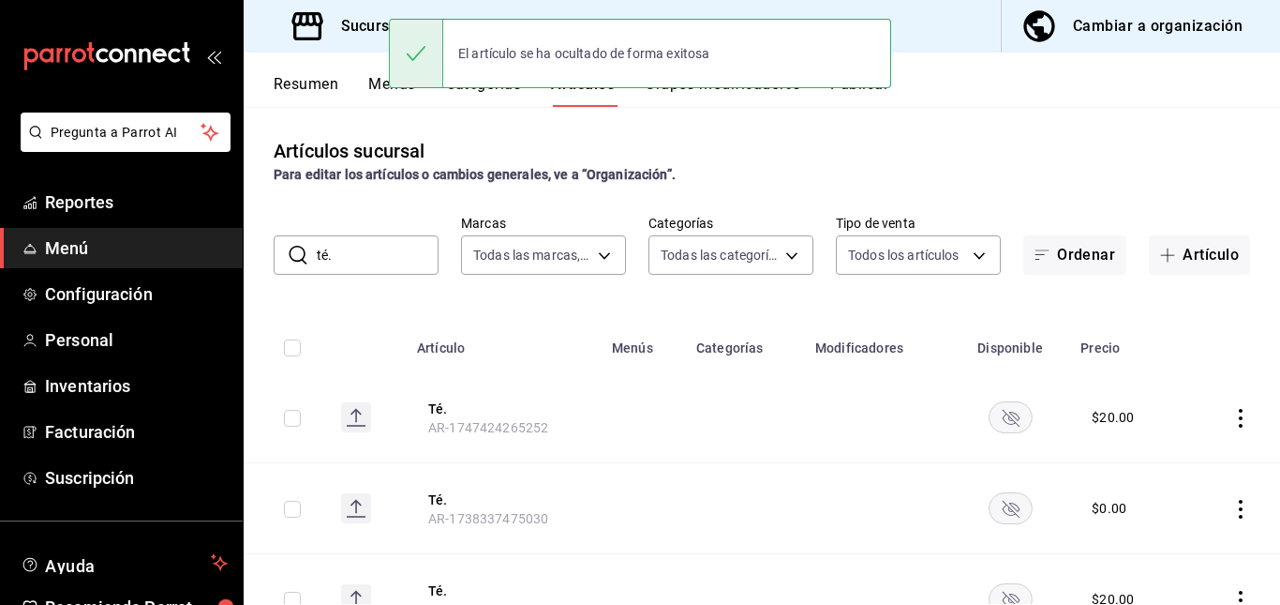
click at [353, 253] on input "té." at bounding box center [378, 254] width 122 height 37
type input "t"
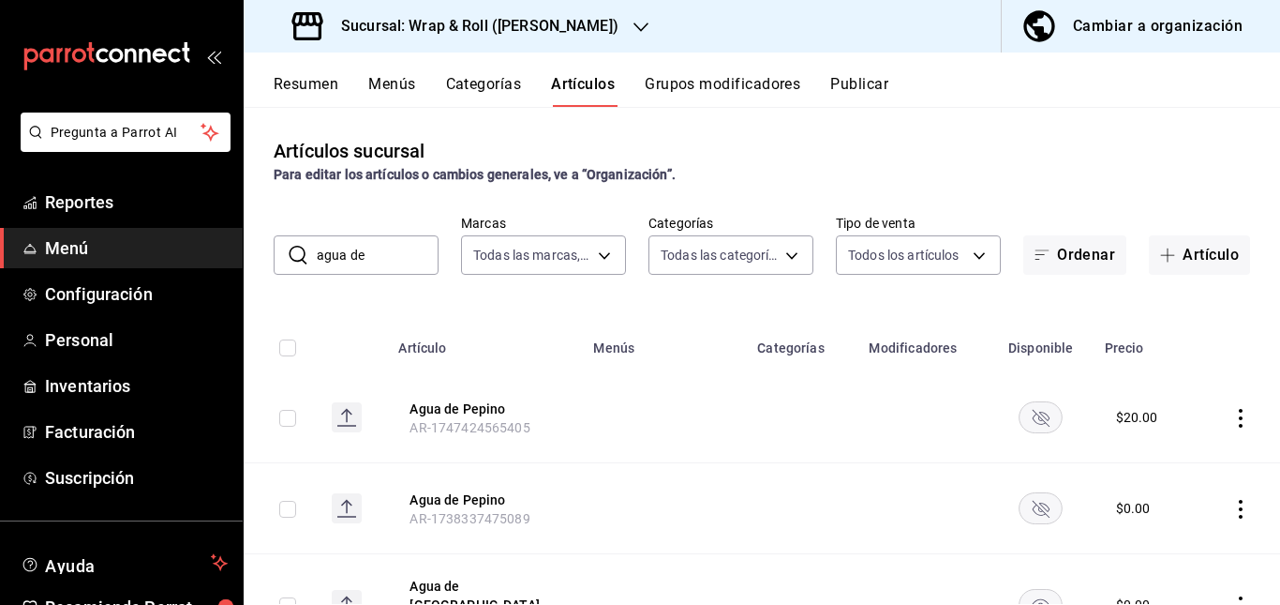
click at [630, 458] on td at bounding box center [664, 417] width 164 height 91
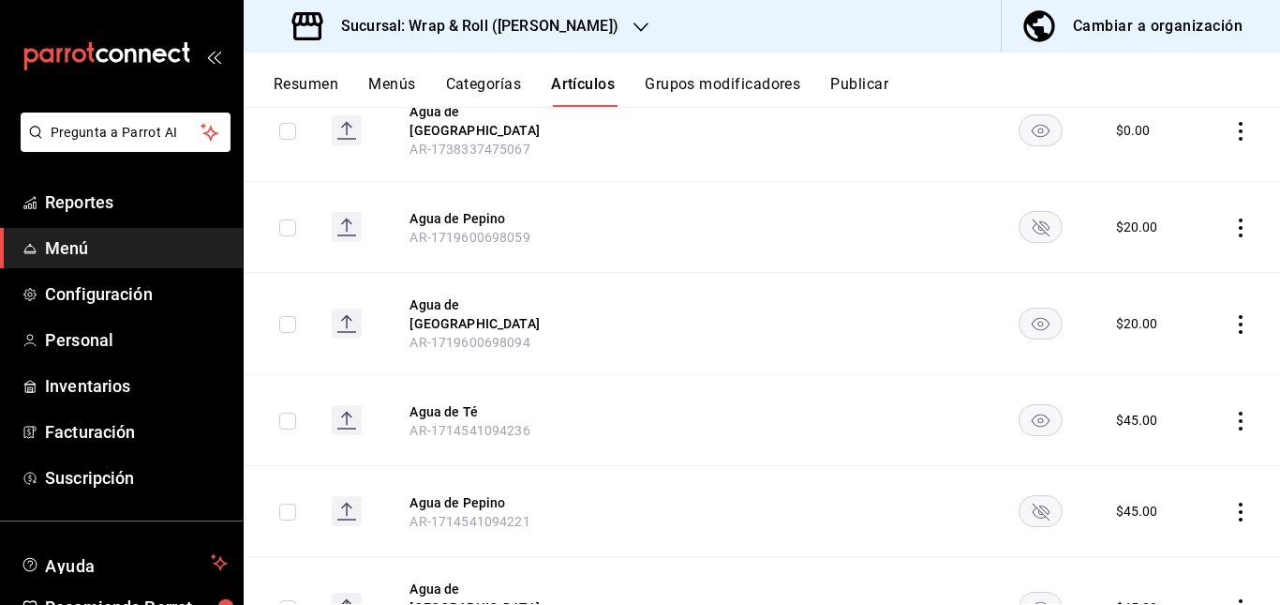
scroll to position [478, 0]
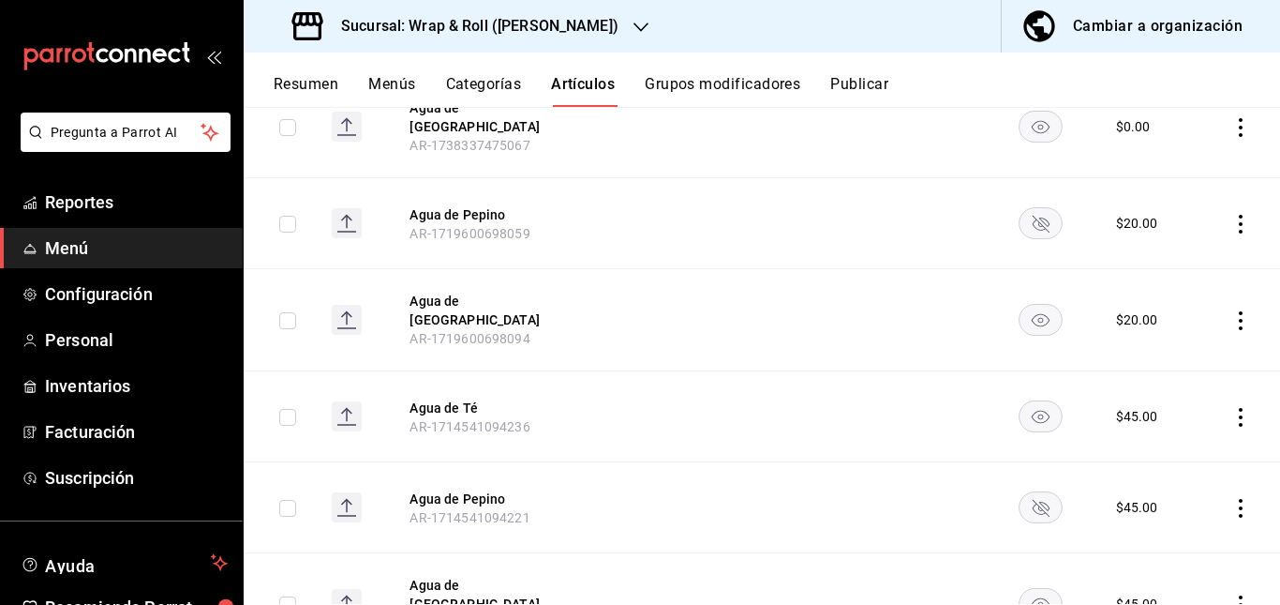
click at [1022, 401] on rect "availability-product" at bounding box center [1041, 416] width 43 height 31
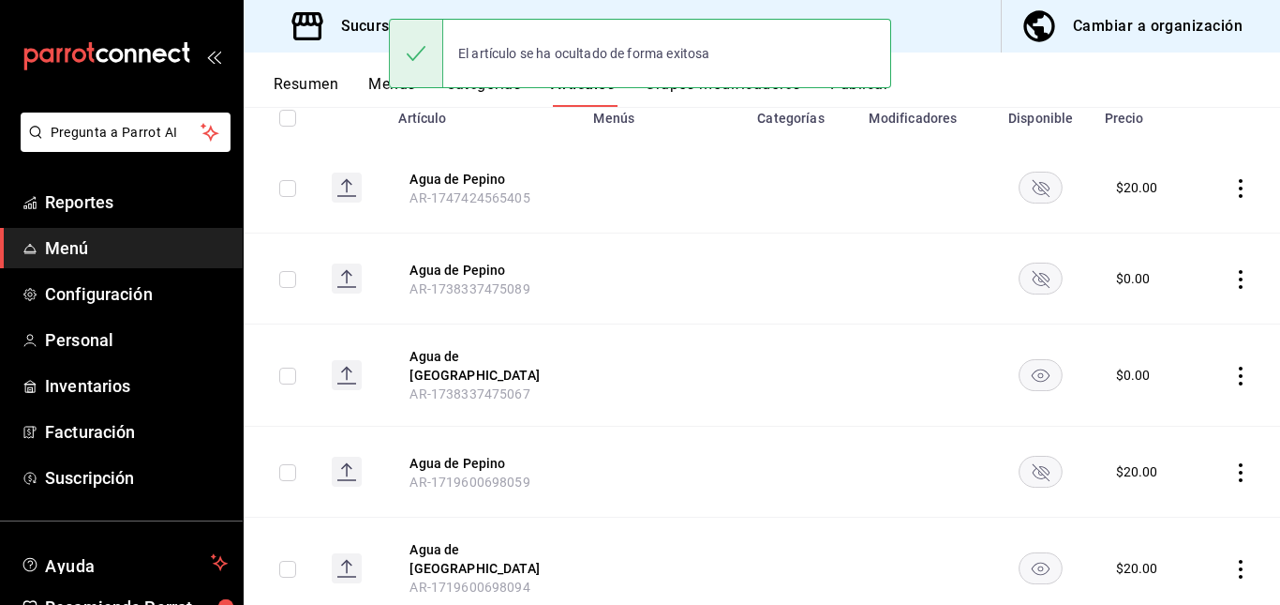
scroll to position [0, 0]
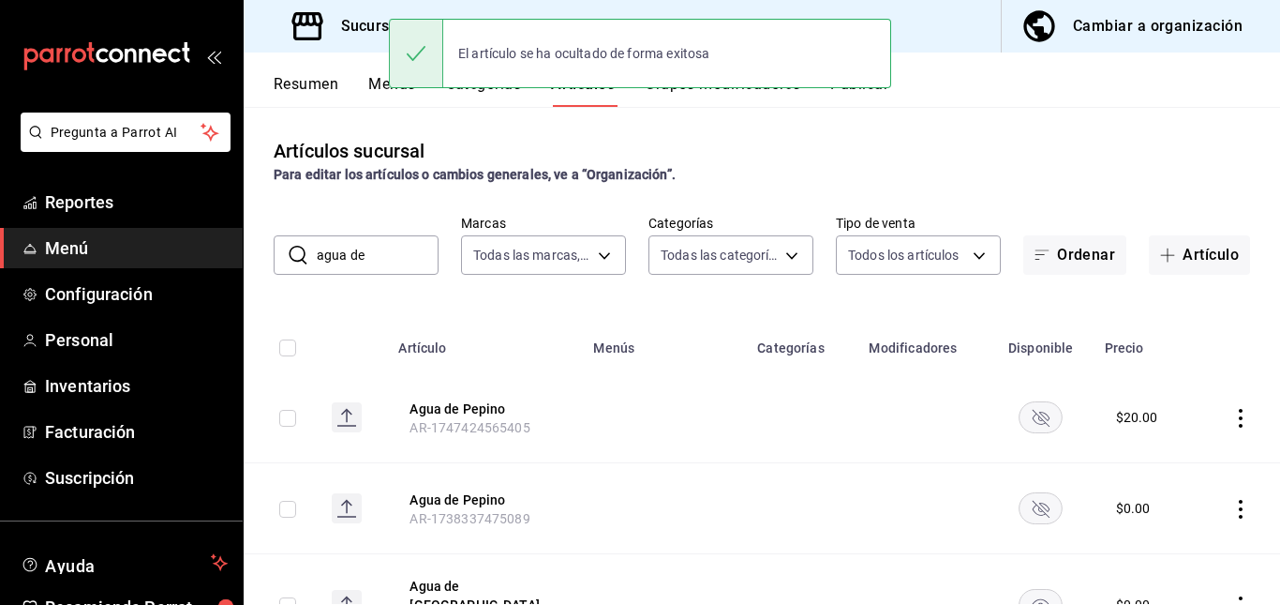
click at [387, 253] on input "agua de" at bounding box center [378, 254] width 122 height 37
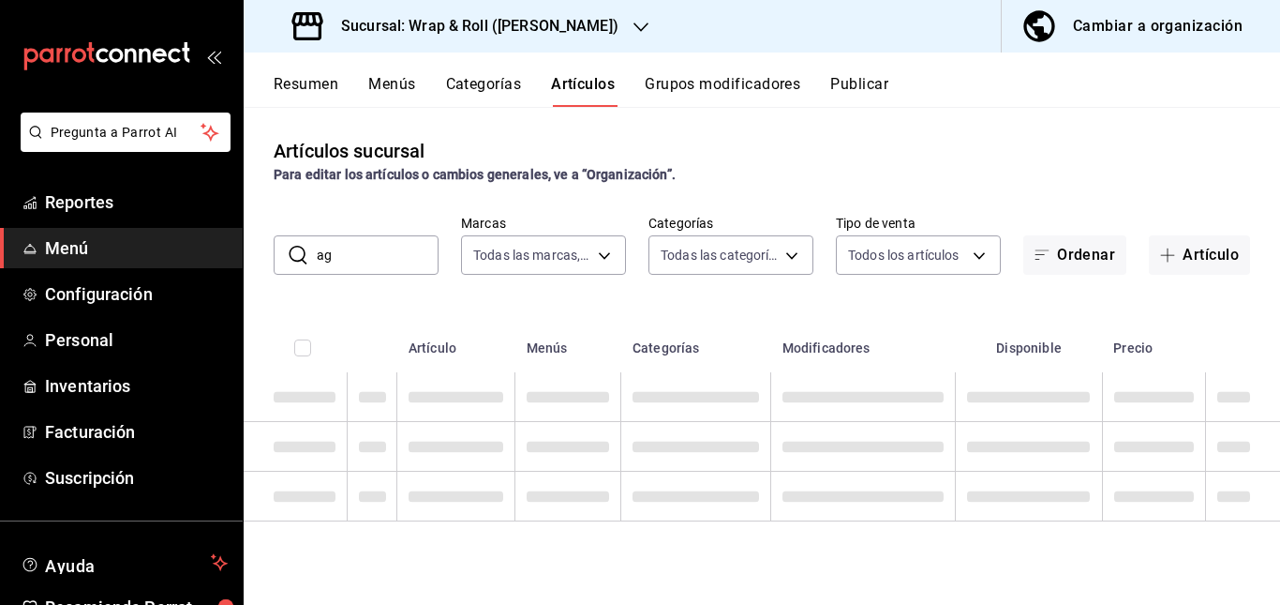
type input "a"
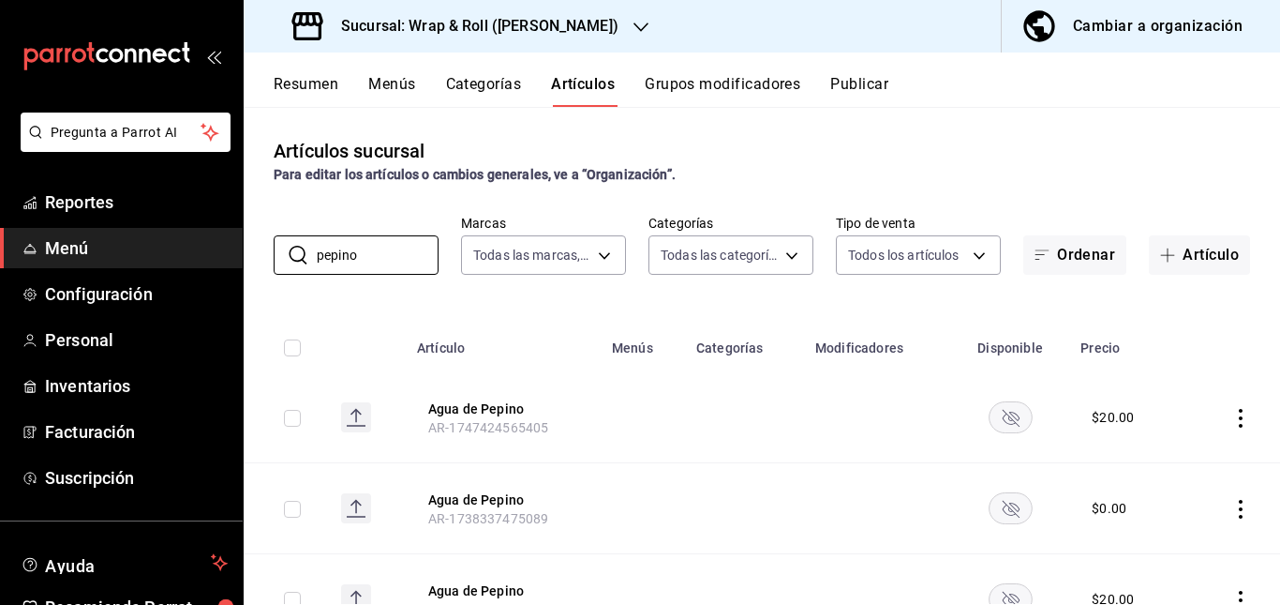
type input "pepino"
click at [757, 475] on td at bounding box center [744, 508] width 119 height 91
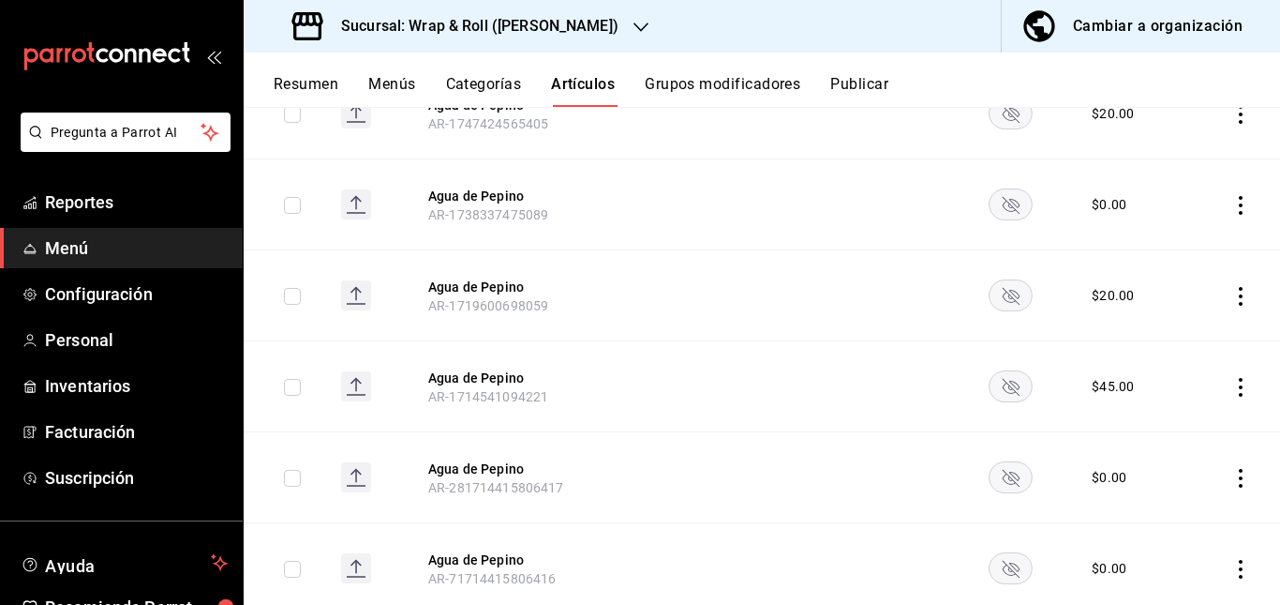
scroll to position [305, 0]
click at [1002, 115] on icon "availability-product" at bounding box center [1010, 113] width 17 height 17
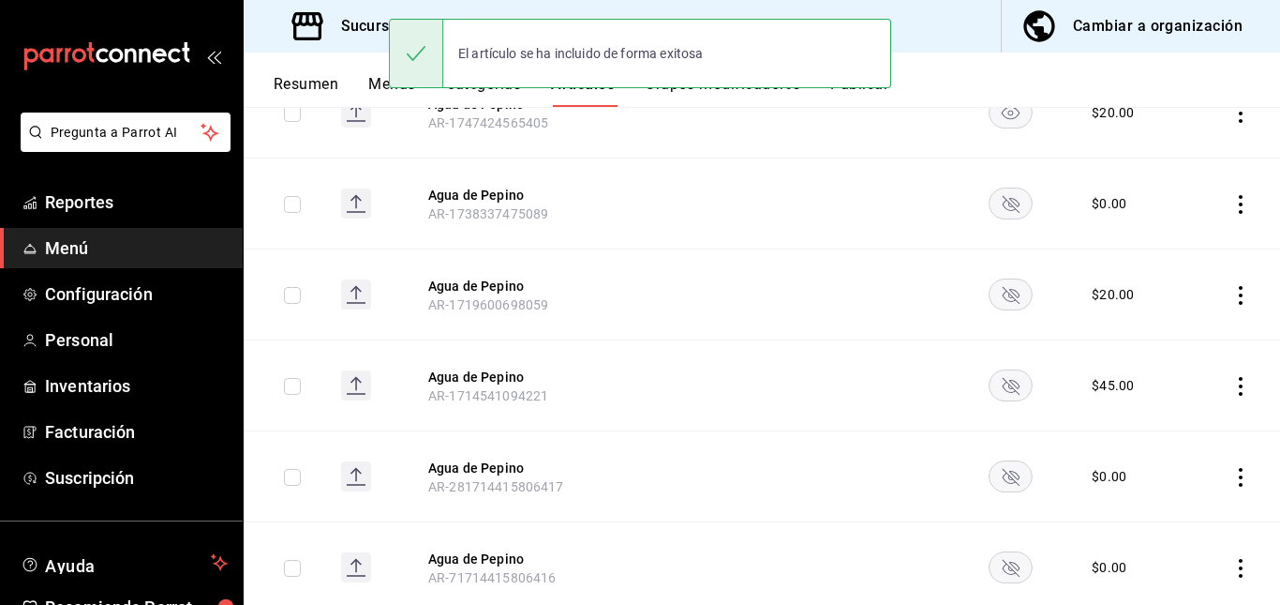
click at [1004, 204] on rect "availability-product" at bounding box center [1010, 202] width 43 height 31
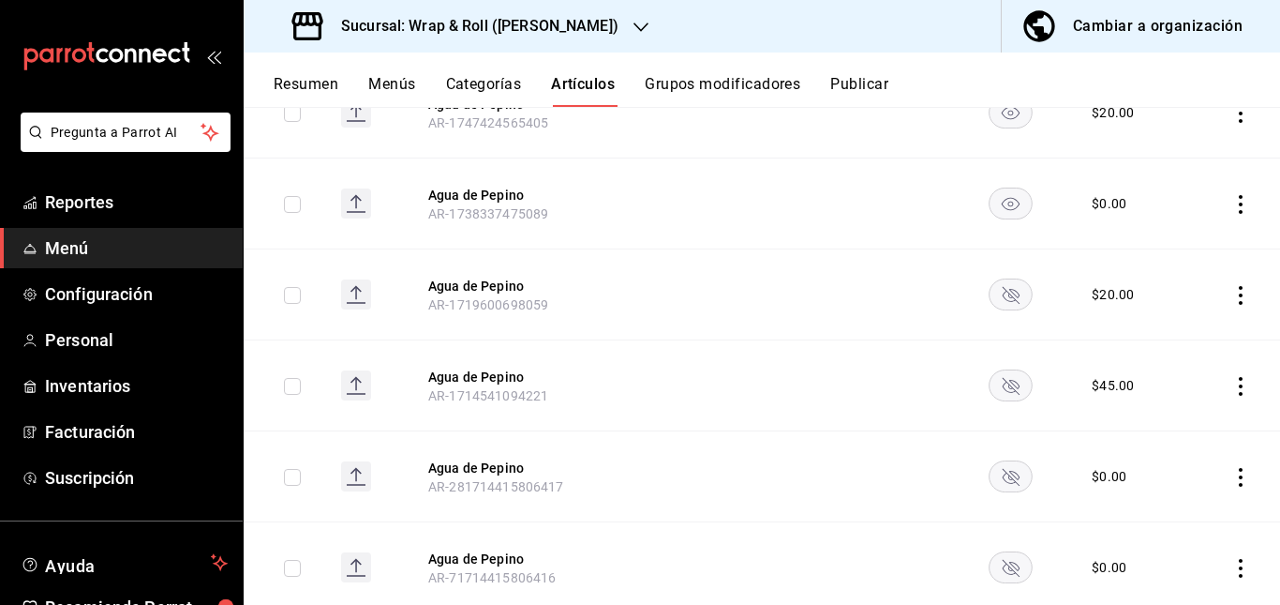
click at [996, 301] on rect "availability-product" at bounding box center [1010, 293] width 43 height 31
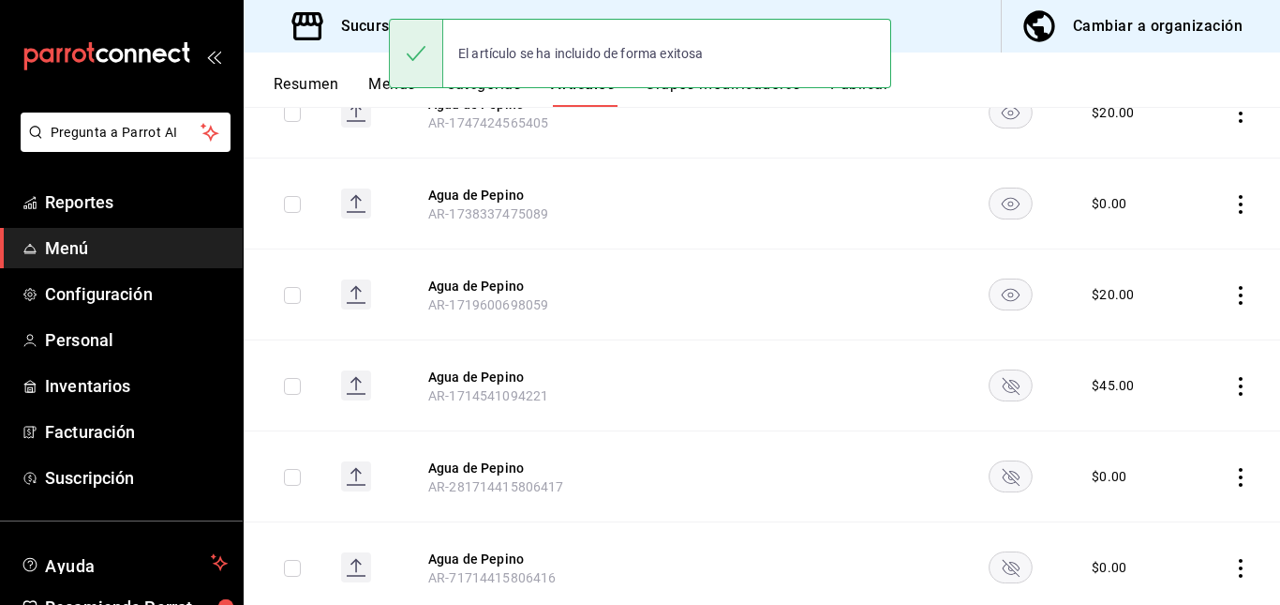
click at [998, 382] on rect "availability-product" at bounding box center [1010, 384] width 43 height 31
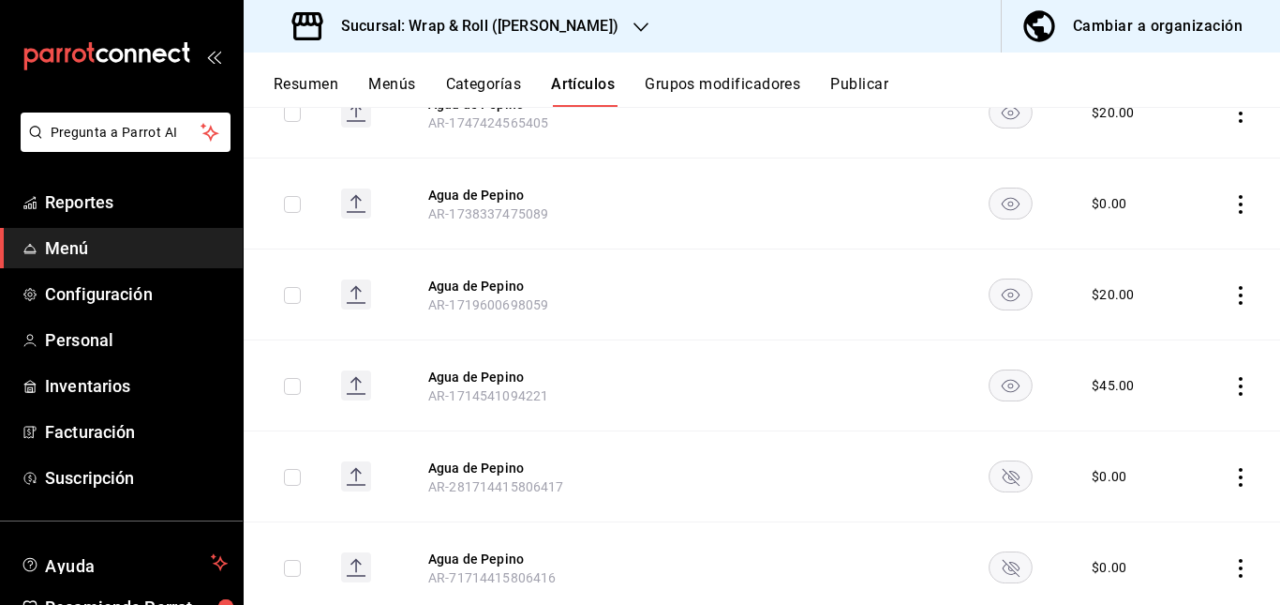
click at [1006, 473] on icon "availability-product" at bounding box center [1010, 477] width 17 height 17
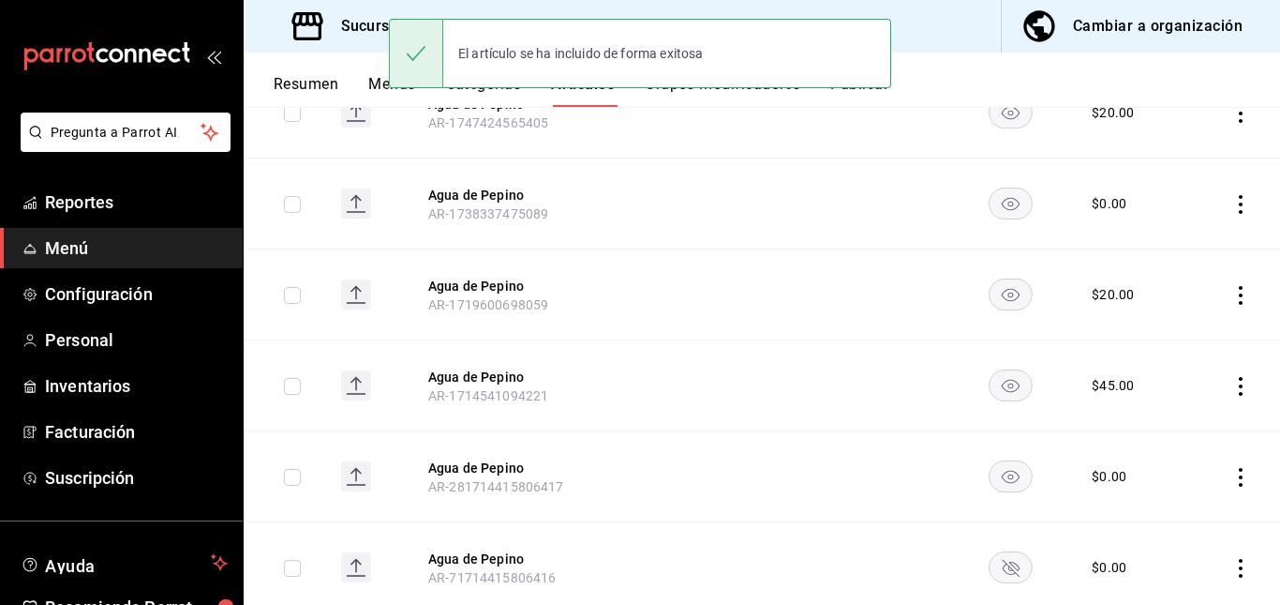
click at [1002, 562] on icon "availability-product" at bounding box center [1010, 568] width 17 height 17
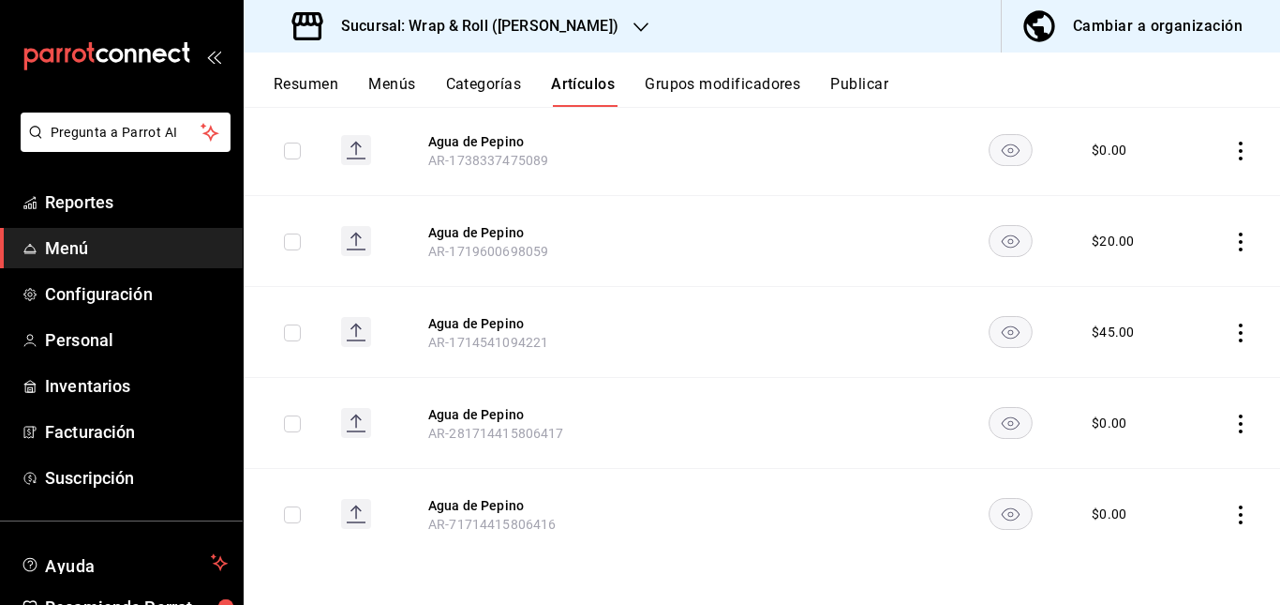
scroll to position [0, 0]
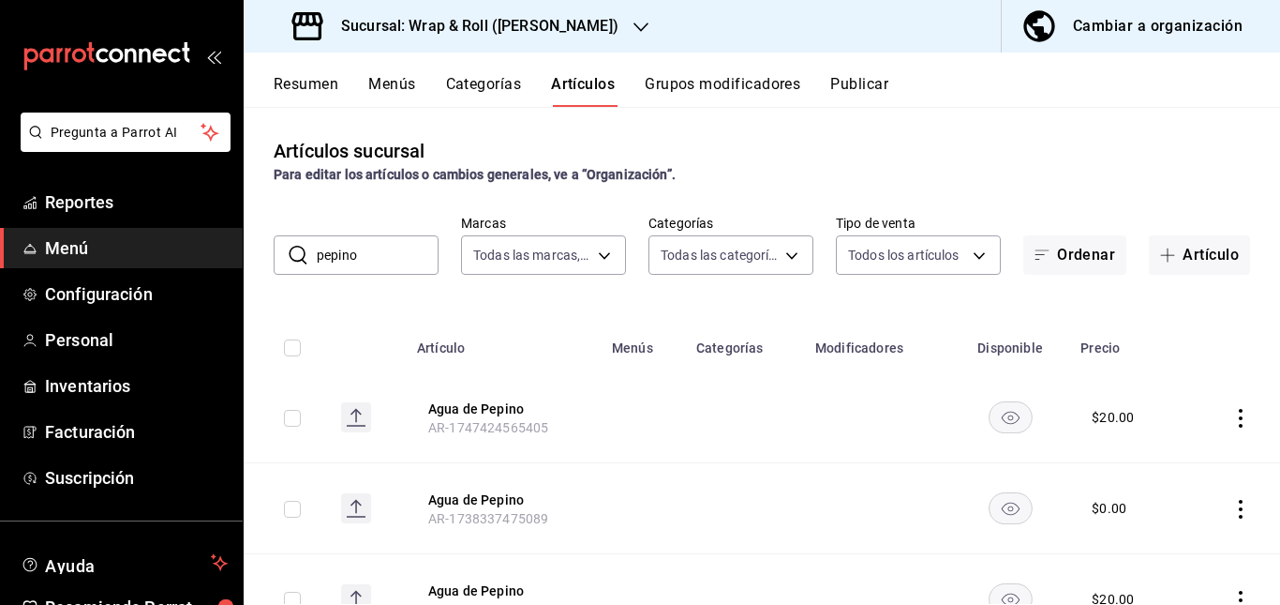
click at [872, 80] on button "Publicar" at bounding box center [860, 91] width 58 height 32
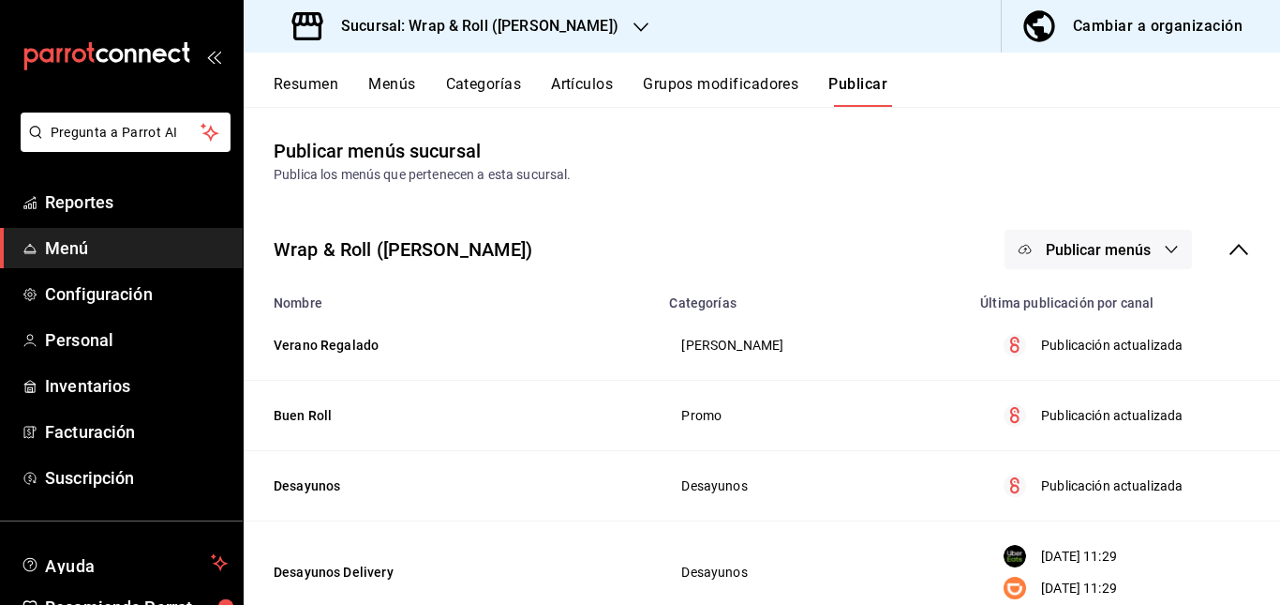
click at [1083, 246] on span "Publicar menús" at bounding box center [1098, 250] width 105 height 18
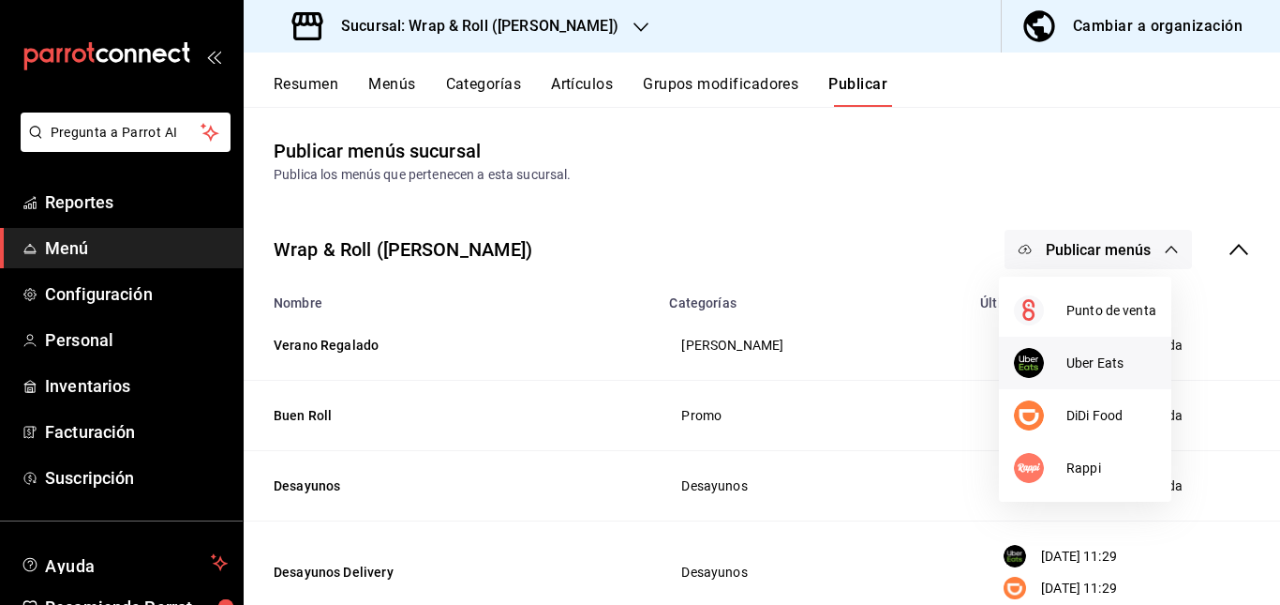
click at [1070, 363] on span "Uber Eats" at bounding box center [1112, 363] width 90 height 20
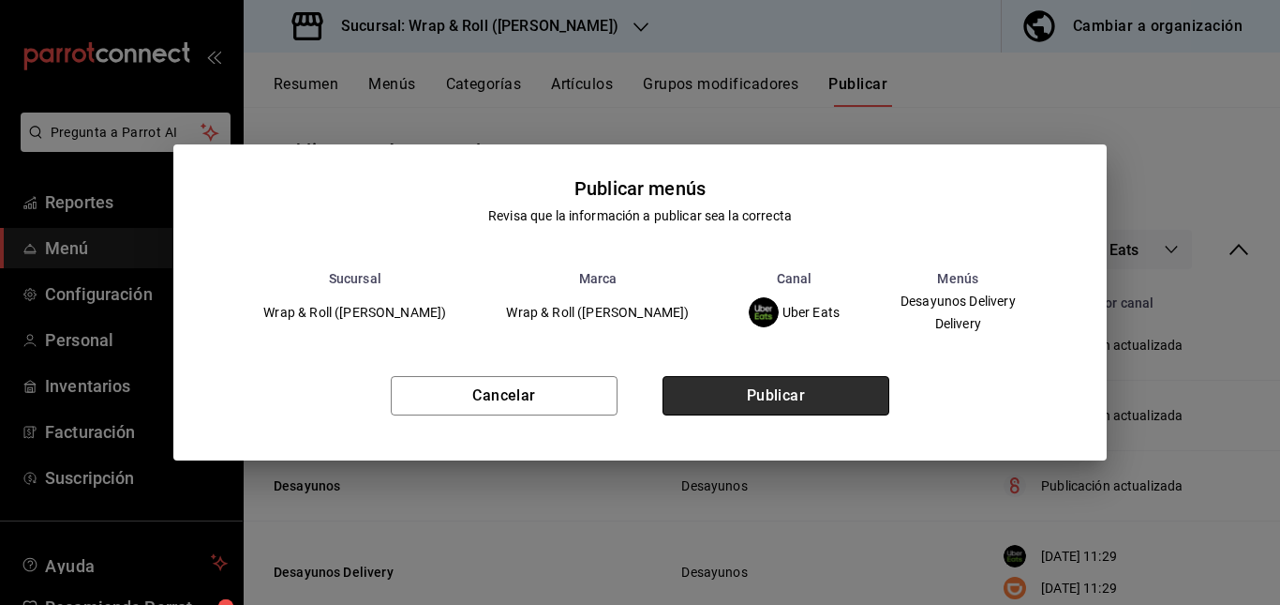
click at [841, 396] on button "Publicar" at bounding box center [776, 395] width 227 height 39
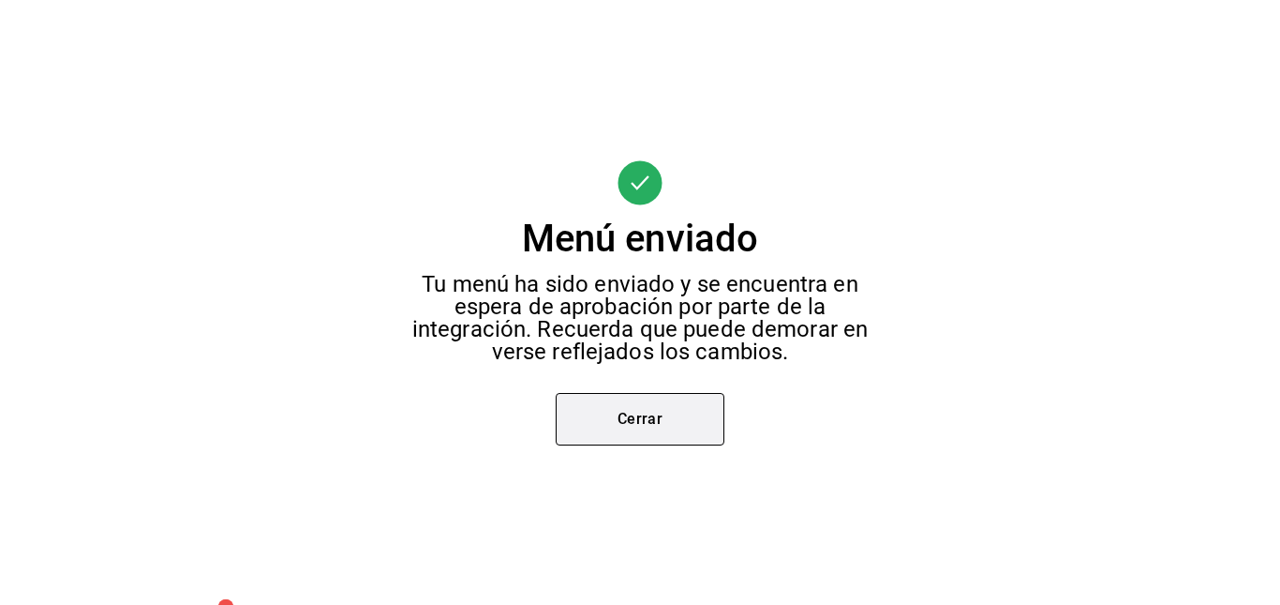
click at [667, 403] on button "Cerrar" at bounding box center [640, 419] width 169 height 52
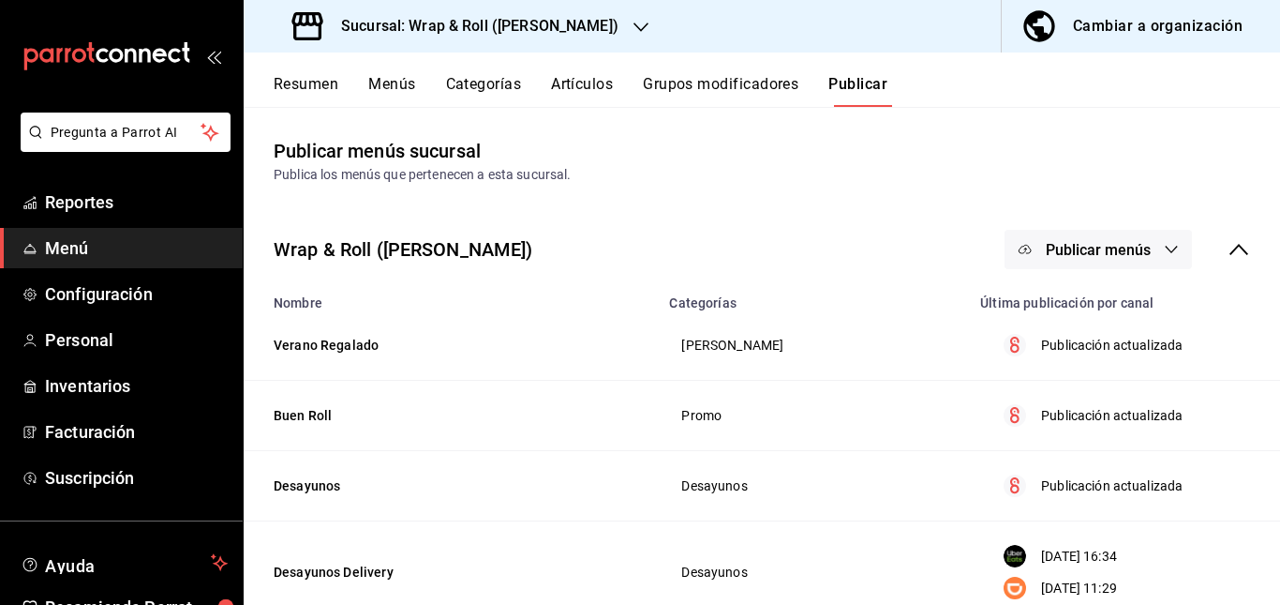
click at [1066, 228] on div "Wrap & Roll ([PERSON_NAME]) Publicar menús" at bounding box center [762, 249] width 1037 height 69
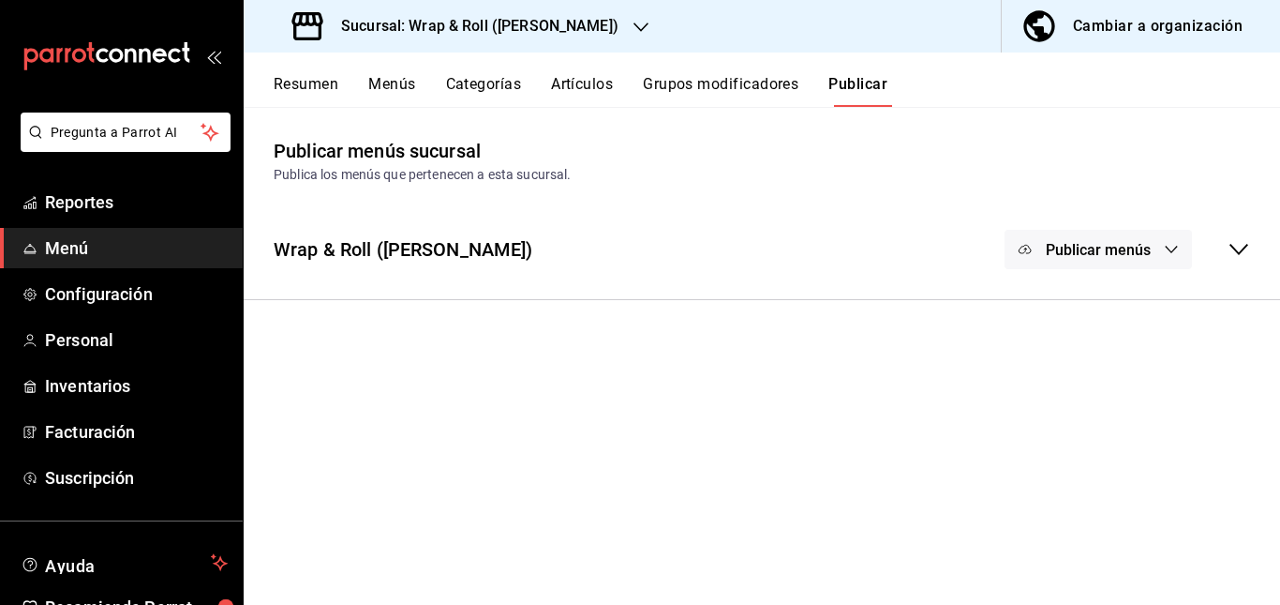
click at [937, 222] on div "Wrap & Roll ([PERSON_NAME]) Publicar menús" at bounding box center [762, 249] width 1037 height 69
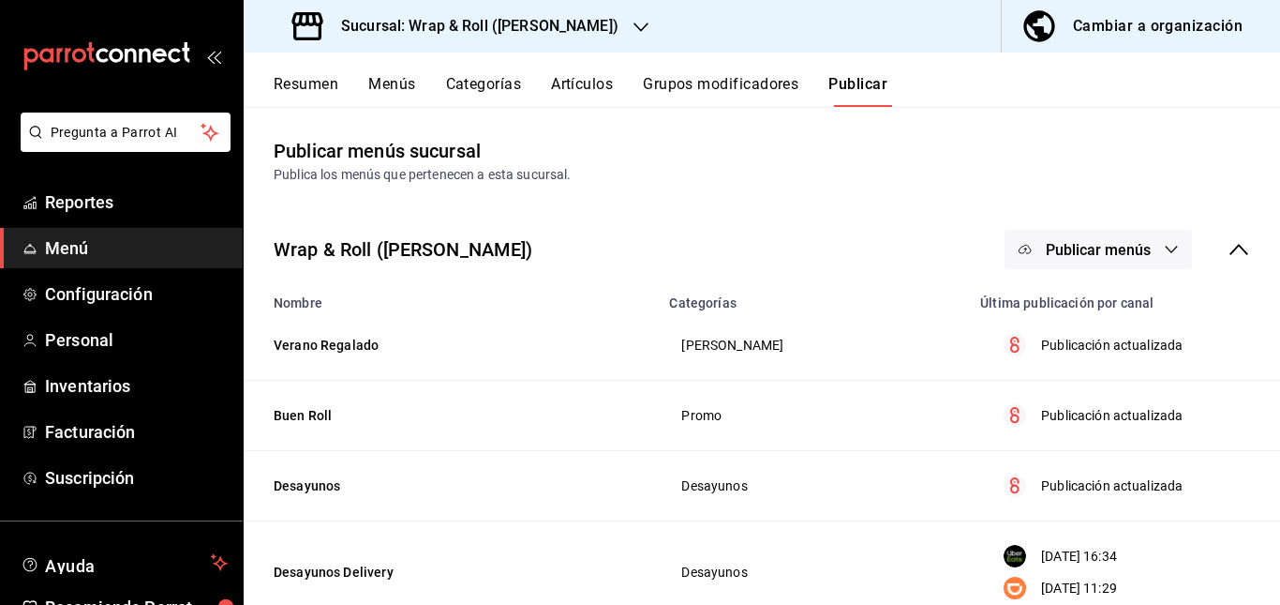
click at [1070, 248] on span "Publicar menús" at bounding box center [1098, 250] width 105 height 18
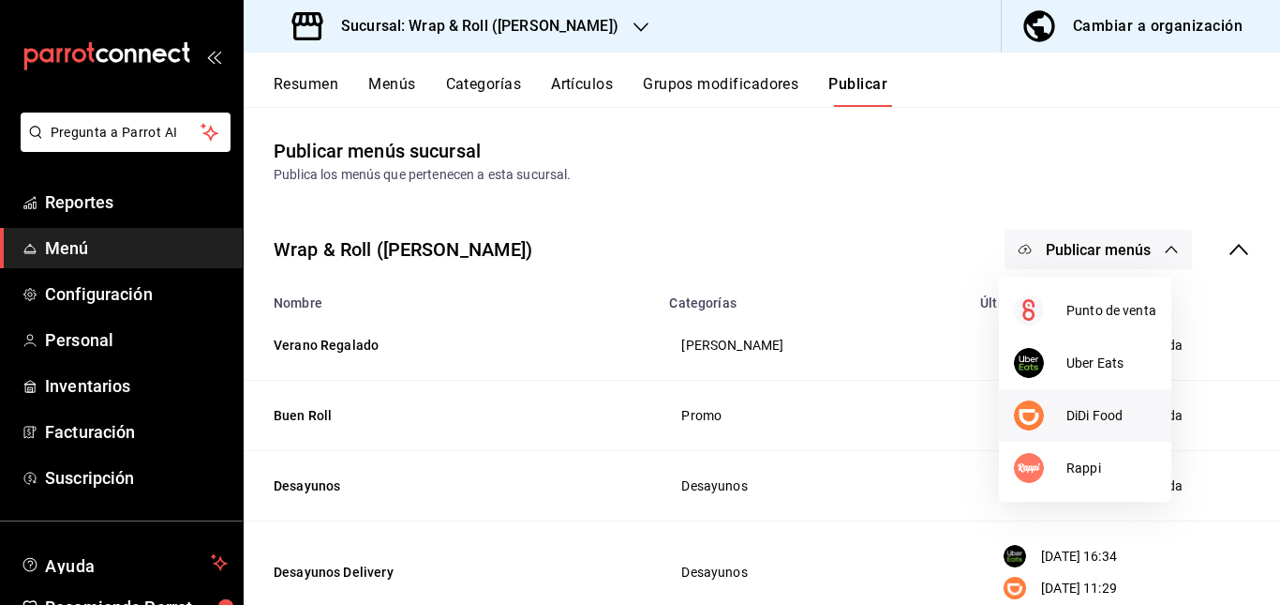
click at [1060, 417] on div at bounding box center [1040, 415] width 52 height 30
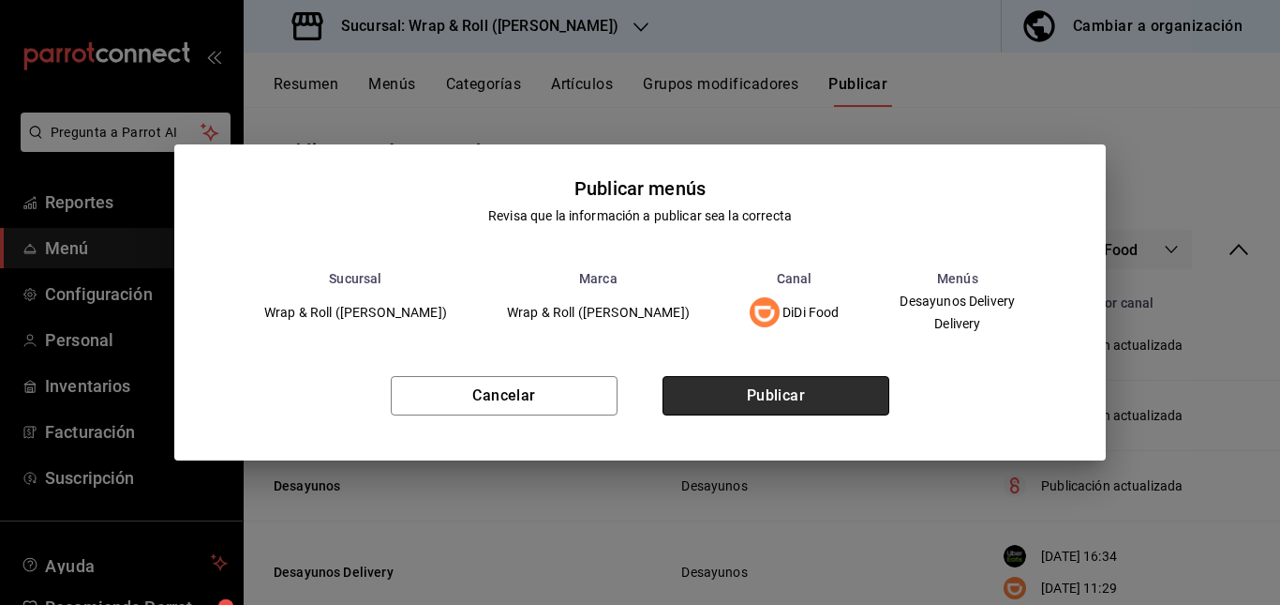
click at [853, 397] on button "Publicar" at bounding box center [776, 395] width 227 height 39
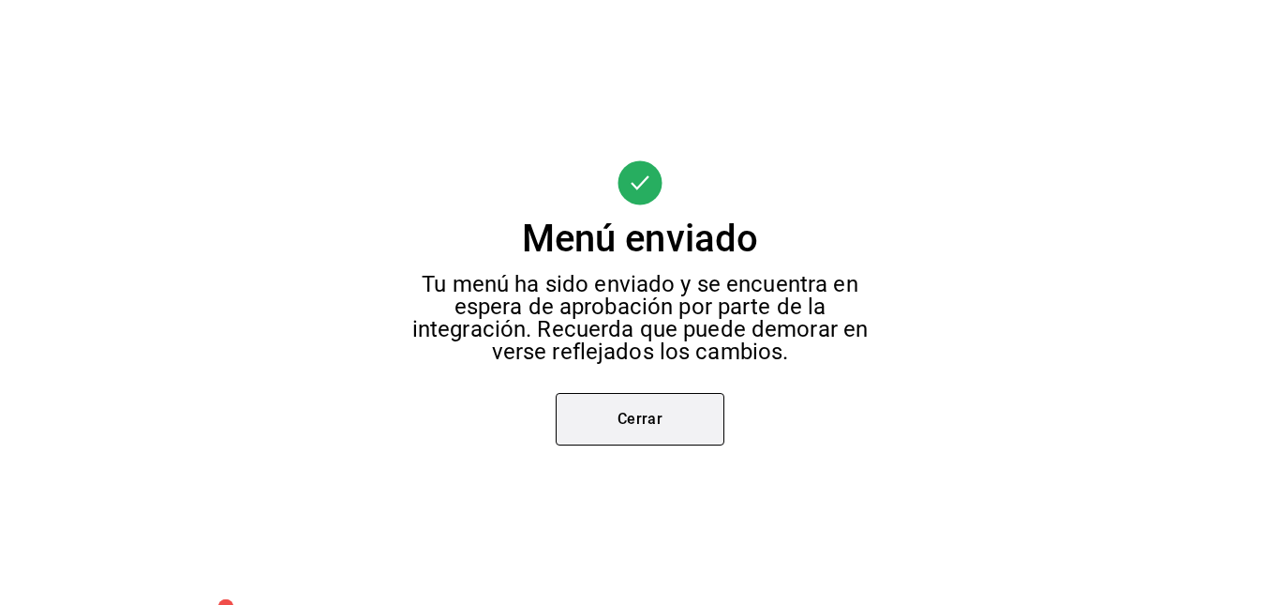
click at [634, 425] on button "Cerrar" at bounding box center [640, 419] width 169 height 52
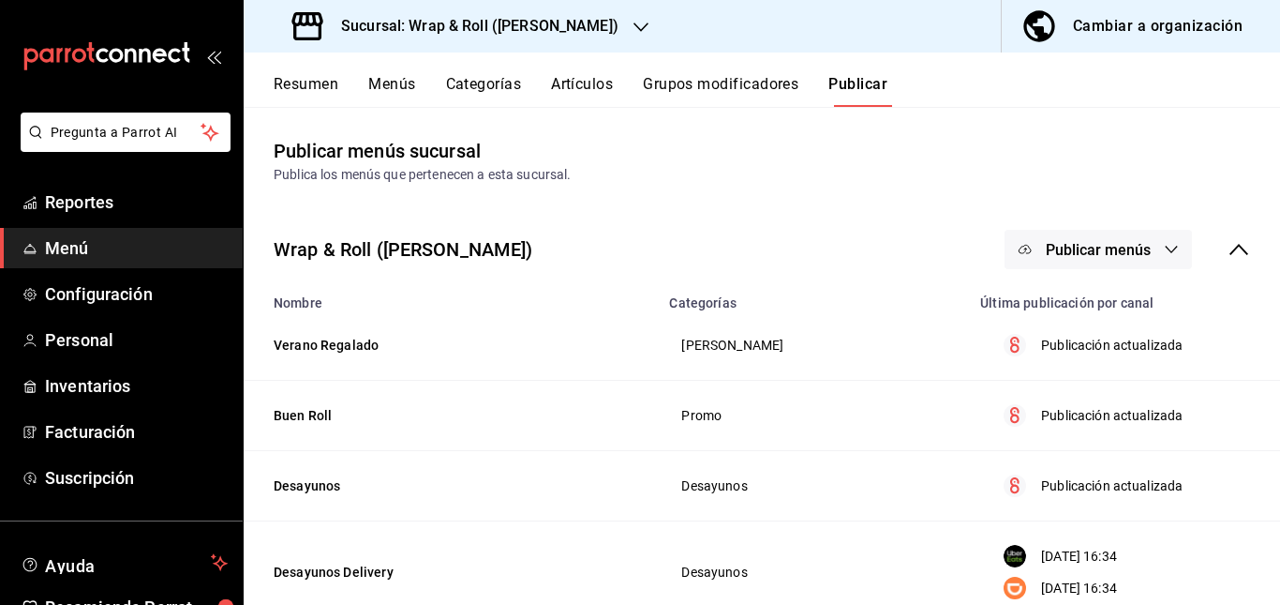
click at [1109, 249] on span "Publicar menús" at bounding box center [1098, 250] width 105 height 18
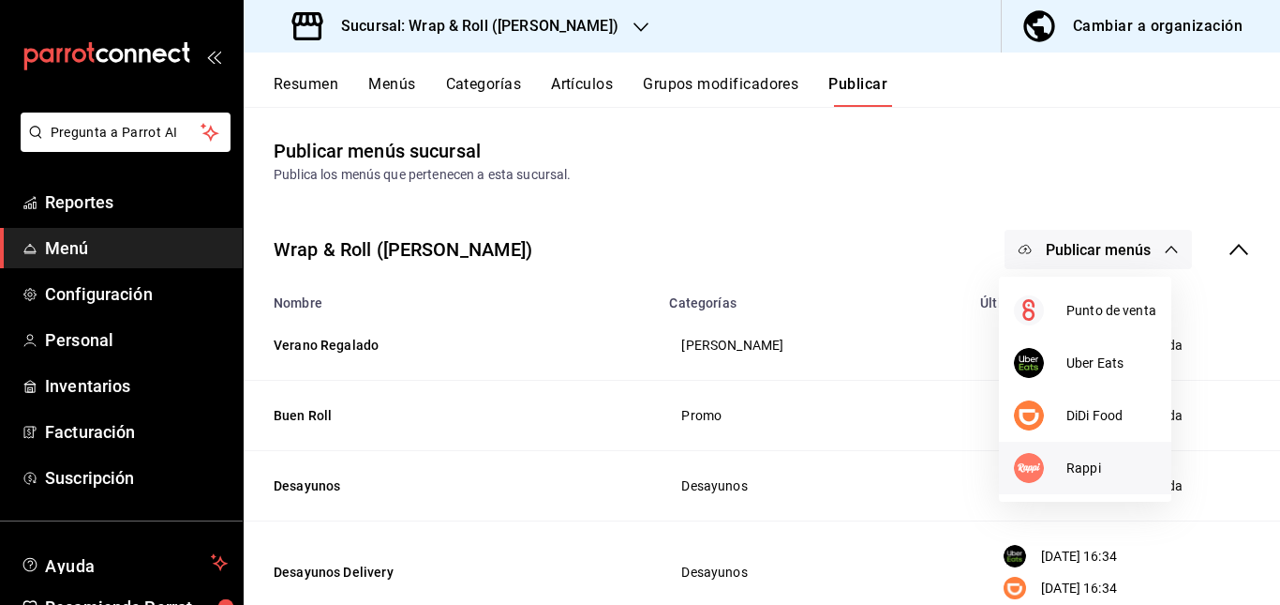
drag, startPoint x: 1072, startPoint y: 457, endPoint x: 1056, endPoint y: 474, distance: 23.9
click at [1056, 474] on li "Rappi" at bounding box center [1085, 468] width 172 height 52
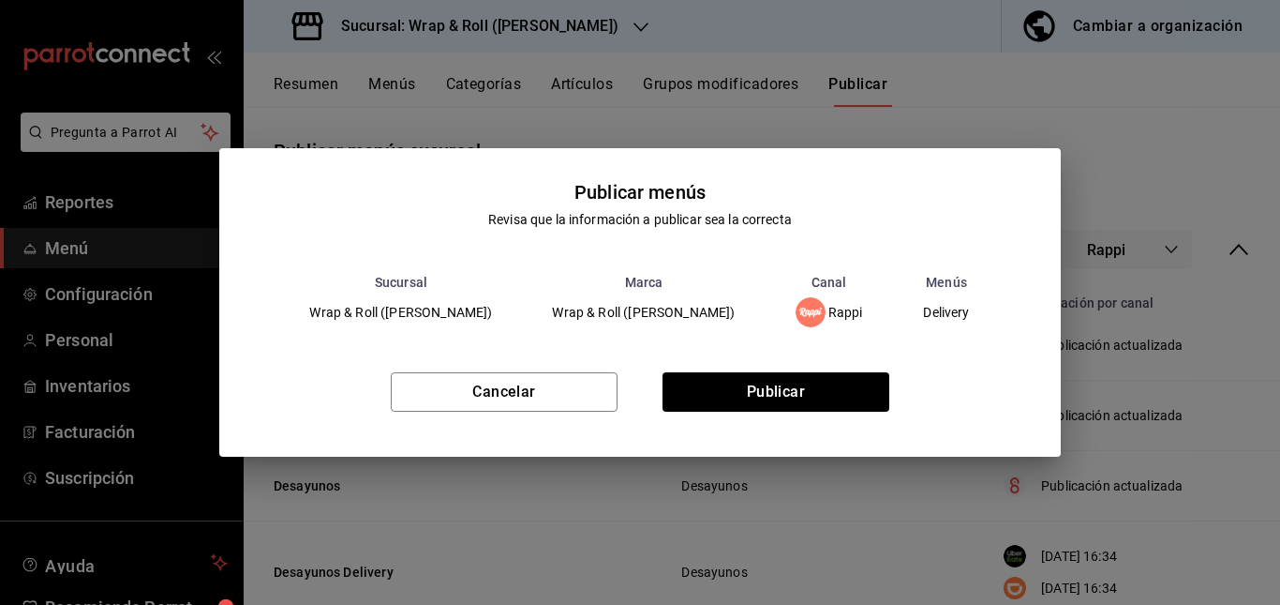
click at [1056, 474] on div "Publicar menús Revisa que la información a publicar sea la correcta Sucursal Ma…" at bounding box center [640, 302] width 1280 height 605
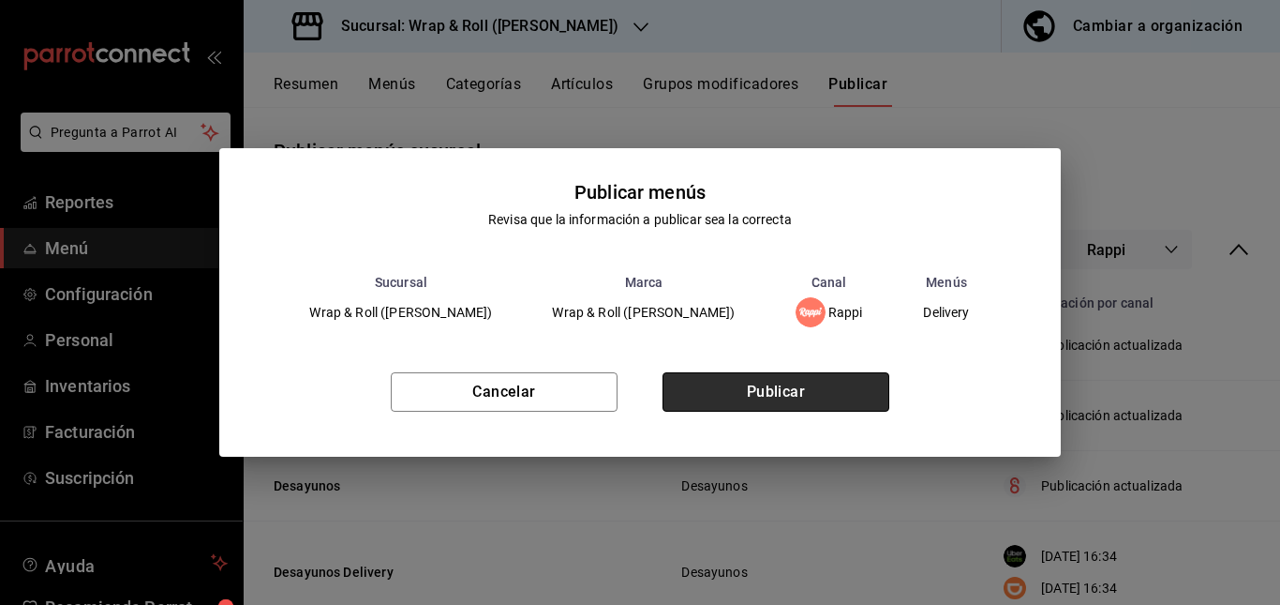
click at [846, 384] on button "Publicar" at bounding box center [776, 391] width 227 height 39
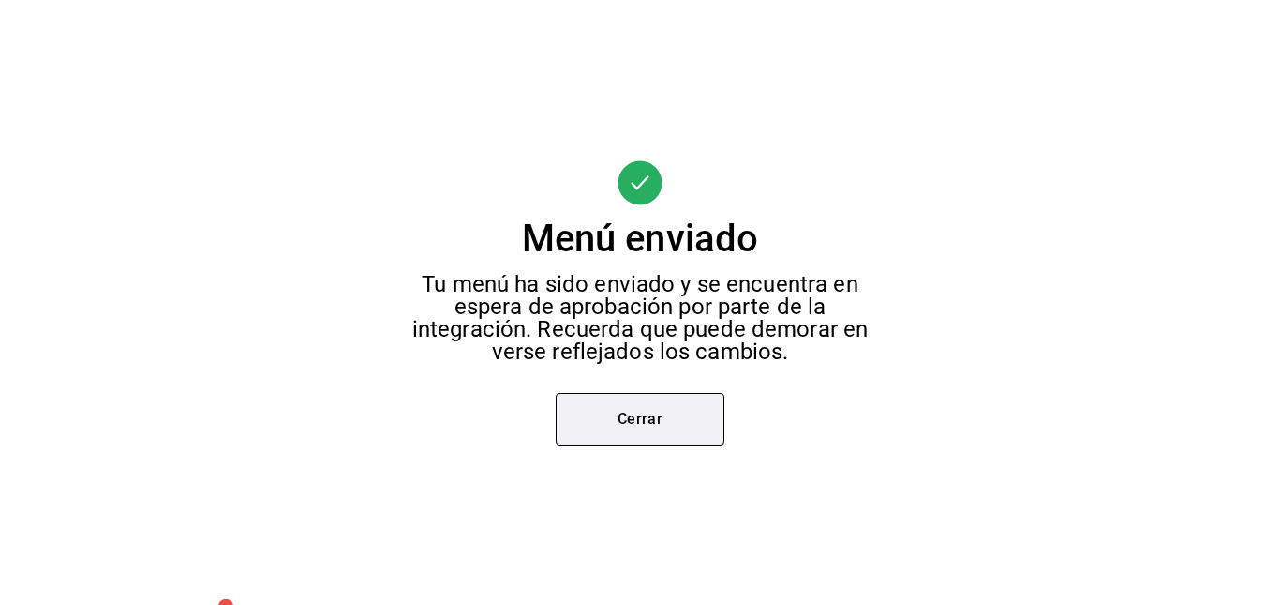
click at [665, 402] on button "Cerrar" at bounding box center [640, 419] width 169 height 52
